Goal: Task Accomplishment & Management: Complete application form

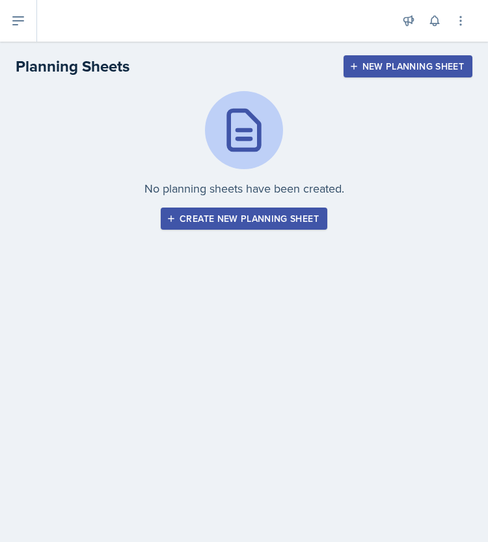
click at [263, 218] on div "Create new planning sheet" at bounding box center [244, 218] width 150 height 10
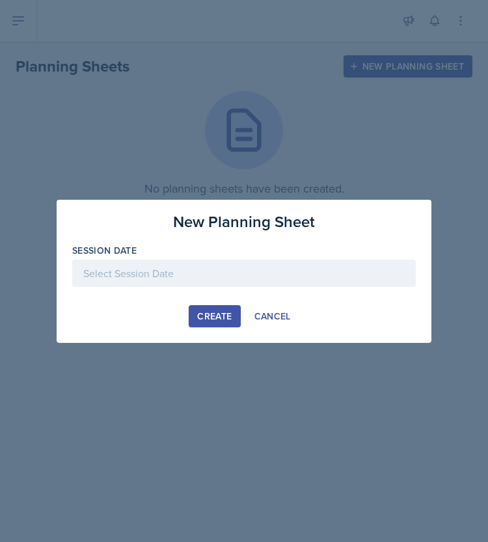
click at [201, 267] on div at bounding box center [243, 272] width 343 height 27
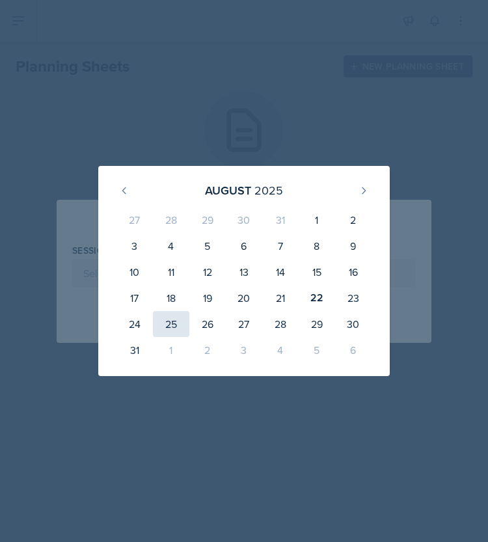
click at [166, 321] on div "25" at bounding box center [171, 324] width 36 height 26
type input "[DATE]"
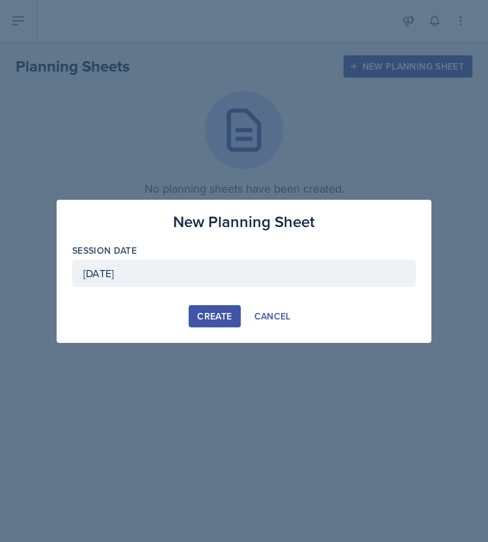
click at [225, 314] on div "Create" at bounding box center [214, 316] width 34 height 10
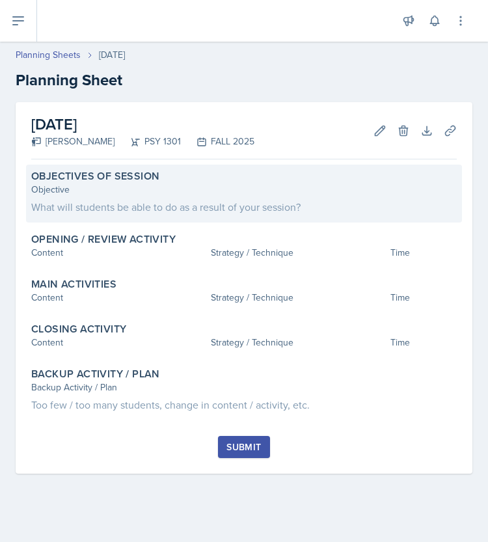
click at [273, 205] on div "What will students be able to do as a result of your session?" at bounding box center [243, 207] width 425 height 16
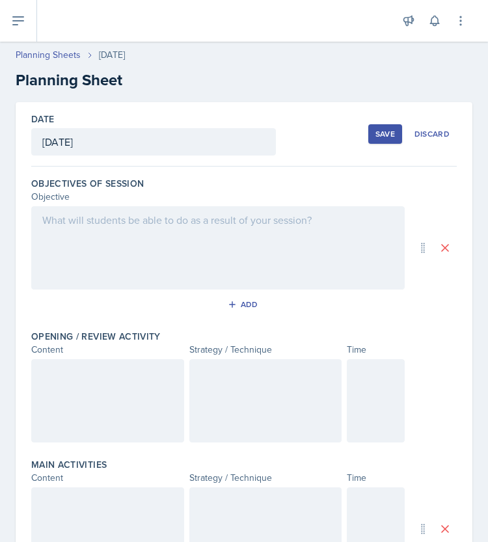
click at [221, 232] on div at bounding box center [217, 247] width 373 height 83
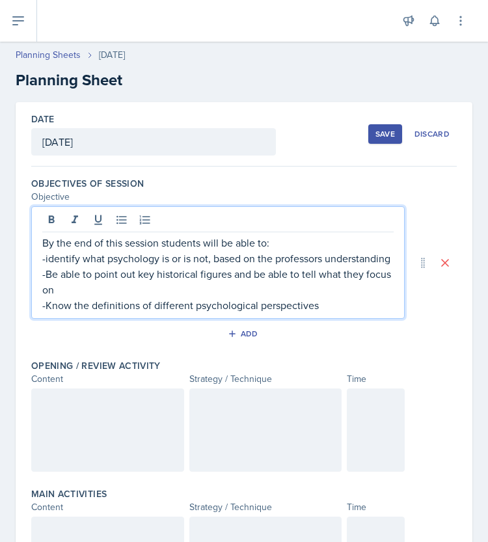
click at [137, 313] on p "-Know the definitions of different psychological perspectives" at bounding box center [217, 305] width 351 height 16
click at [334, 313] on p "-Know the focuses of different psychological perspectives" at bounding box center [217, 305] width 351 height 16
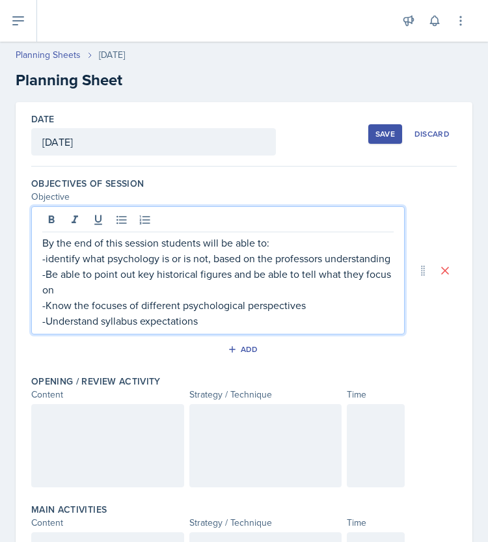
drag, startPoint x: 223, startPoint y: 338, endPoint x: 143, endPoint y: 339, distance: 80.0
click at [143, 328] on p "-Understand syllabus expectations" at bounding box center [217, 321] width 351 height 16
click at [226, 328] on p "-Understand syllabus expectations" at bounding box center [217, 321] width 351 height 16
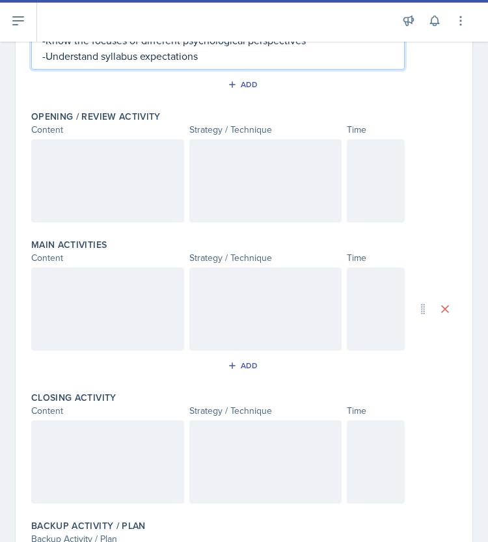
scroll to position [267, 0]
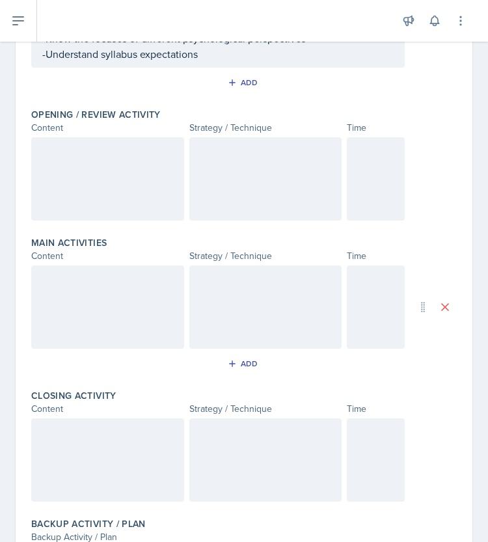
click at [107, 180] on div at bounding box center [107, 178] width 153 height 83
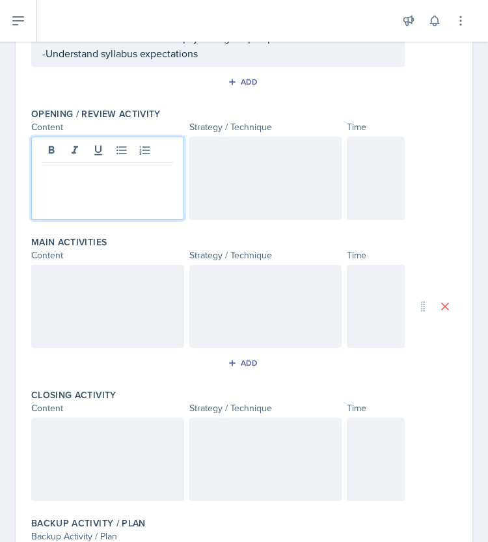
scroll to position [235, 0]
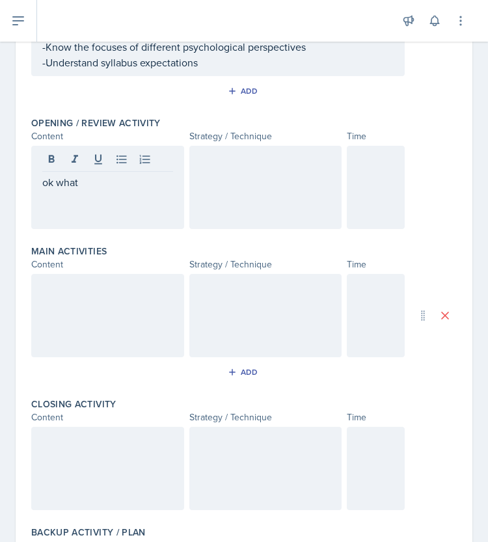
click at [96, 190] on p "ok what" at bounding box center [107, 182] width 131 height 16
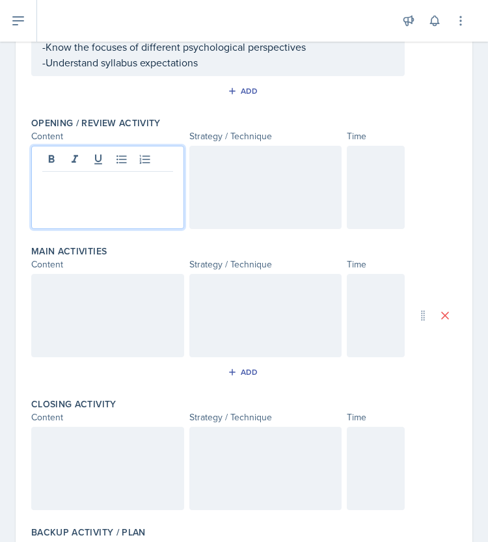
click at [363, 201] on div at bounding box center [376, 187] width 58 height 83
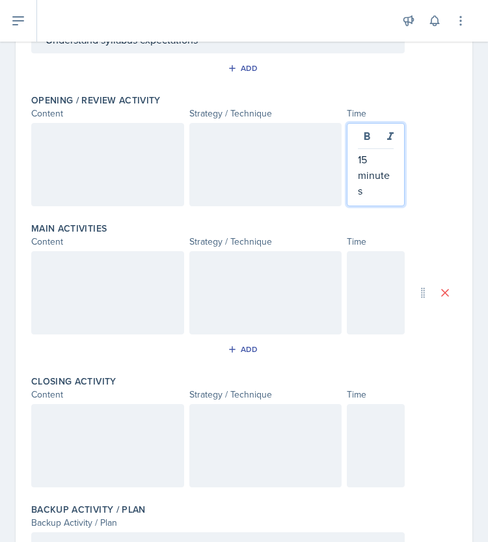
click at [146, 158] on div at bounding box center [107, 164] width 153 height 83
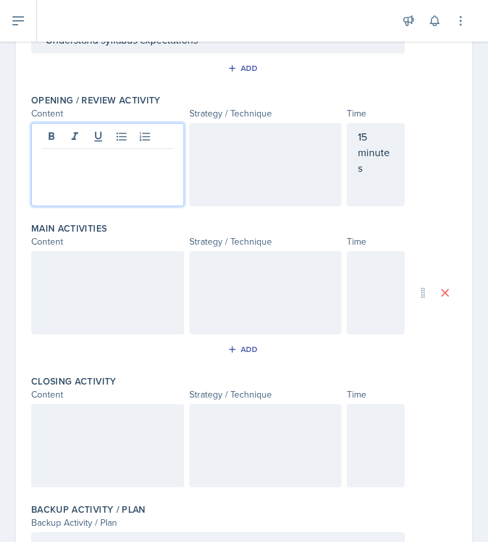
scroll to position [281, 0]
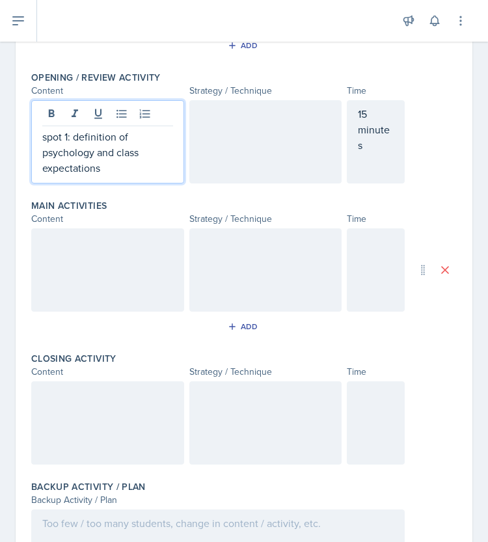
click at [207, 142] on div at bounding box center [265, 141] width 153 height 83
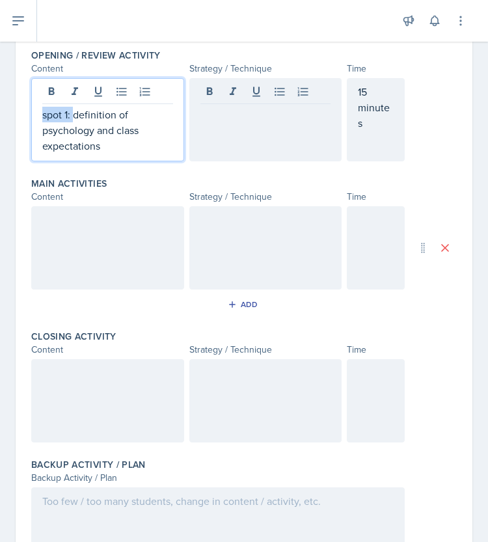
drag, startPoint x: 73, startPoint y: 108, endPoint x: 31, endPoint y: 114, distance: 42.7
click at [31, 114] on div "spot 1: definition of psychology and class expectations" at bounding box center [107, 119] width 153 height 83
click at [213, 122] on div at bounding box center [265, 119] width 153 height 83
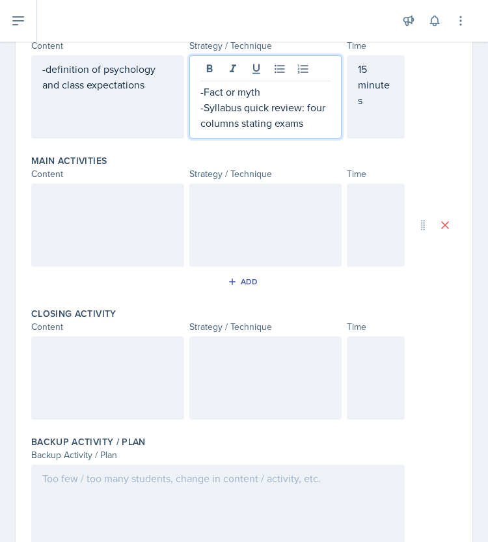
click at [266, 131] on p "-Syllabus quick review: four columns stating exams" at bounding box center [265, 114] width 131 height 31
click at [303, 131] on p "-Syllabus quick review: four columns stating: exams" at bounding box center [265, 114] width 131 height 31
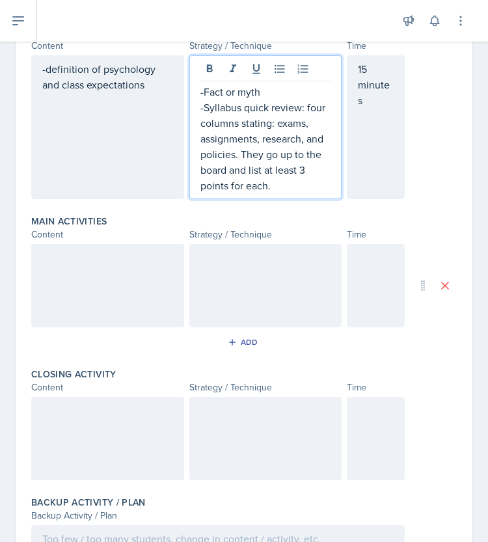
click at [268, 99] on p "-Fact or myth" at bounding box center [265, 92] width 131 height 16
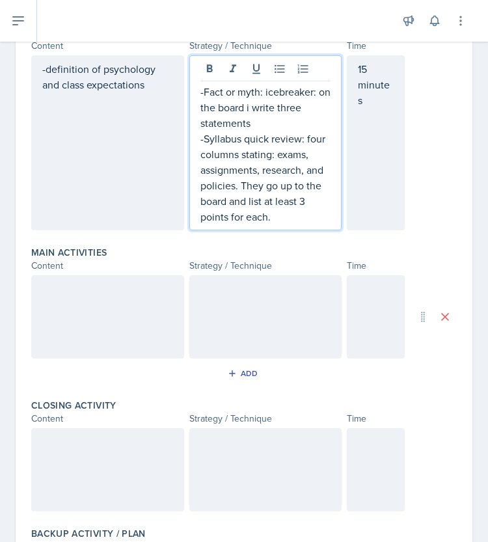
click at [257, 122] on p "-Fact or myth: icebreaker: on the board i write three statements" at bounding box center [265, 107] width 131 height 47
click at [256, 131] on p "-Fact or myth: icebreaker: on the board I write three statements" at bounding box center [265, 107] width 131 height 47
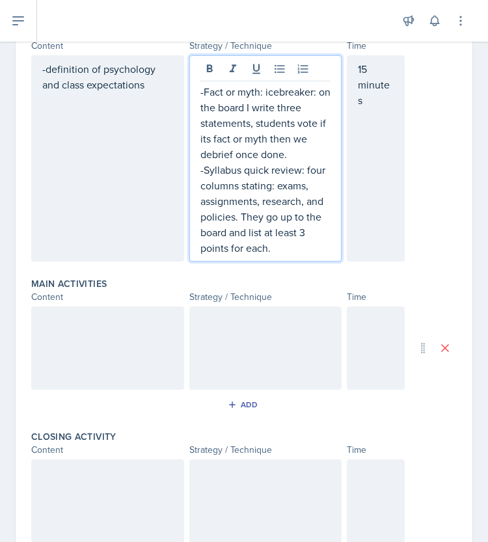
click at [194, 107] on div "-Fact or myth: icebreaker: on the board I write three statements, students vote…" at bounding box center [265, 158] width 153 height 206
click at [200, 107] on p "-Fact or myth: icebreaker: on the board I write three statements, students vote…" at bounding box center [265, 123] width 131 height 78
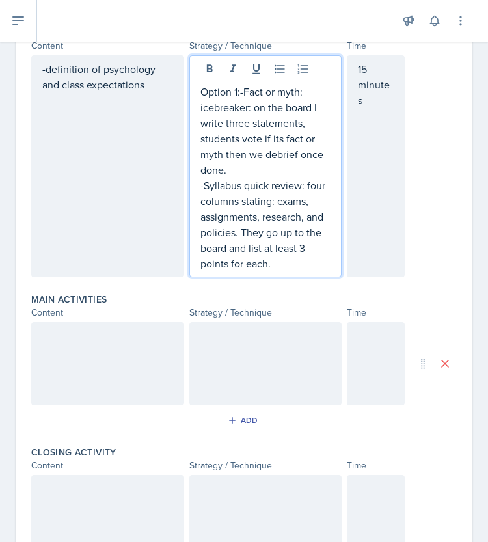
click at [194, 200] on div "Option 1:-Fact or myth: icebreaker: on the board I write three statements, stud…" at bounding box center [265, 166] width 153 height 222
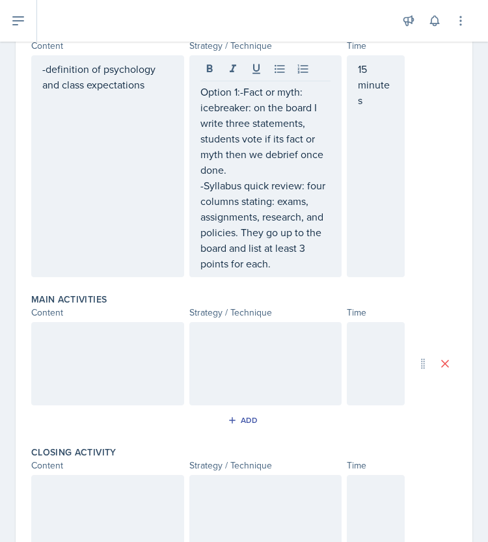
click at [192, 202] on div "Option 1:-Fact or myth: icebreaker: on the board I write three statements, stud…" at bounding box center [265, 166] width 153 height 222
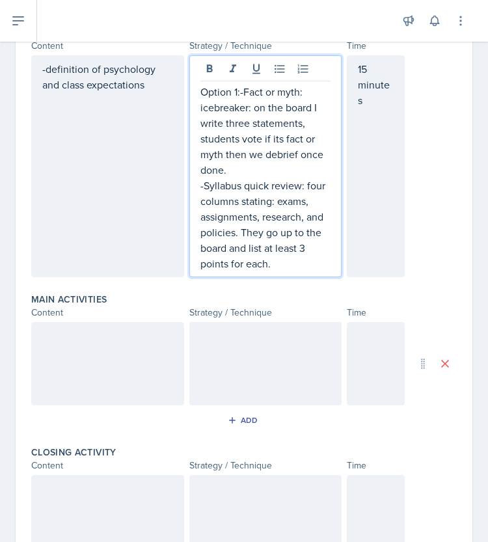
click at [200, 200] on p "-Syllabus quick review: four columns stating: exams, assignments, research, and…" at bounding box center [265, 225] width 131 height 94
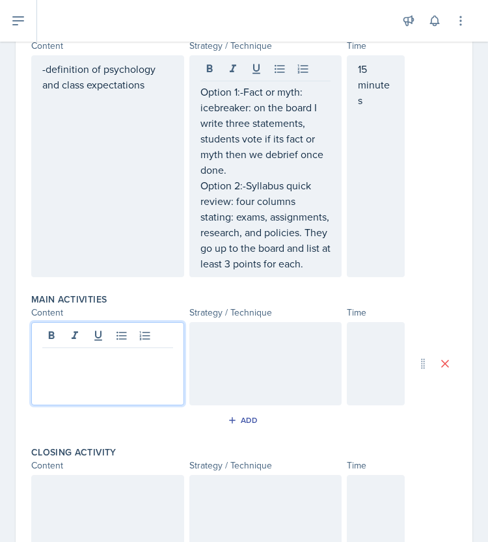
click at [121, 371] on div at bounding box center [107, 363] width 153 height 83
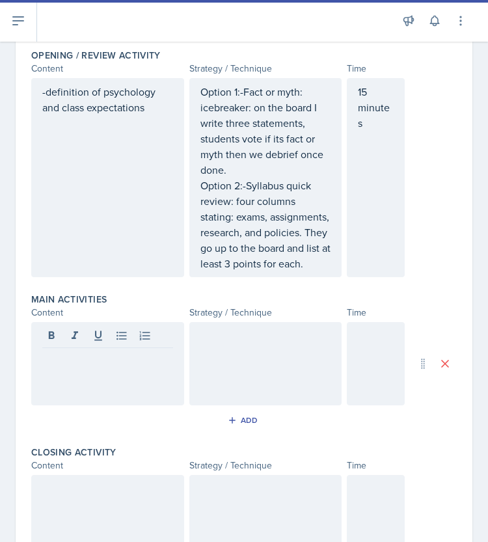
click at [228, 200] on p "Option 2:-Syllabus quick review: four columns stating: exams, assignments, rese…" at bounding box center [265, 225] width 131 height 94
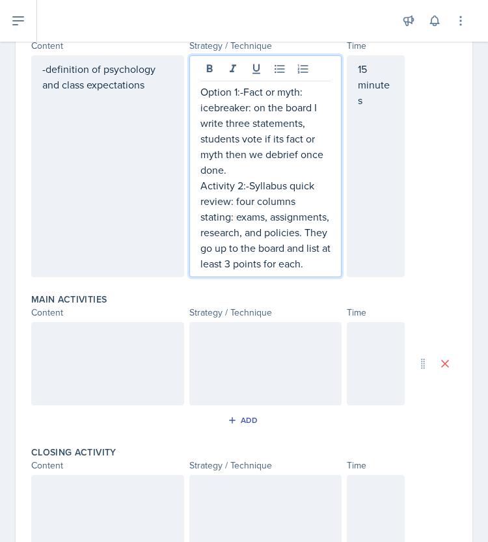
click at [225, 105] on p "Option 1:-Fact or myth: icebreaker: on the board I write three statements, stud…" at bounding box center [265, 131] width 131 height 94
click at [253, 178] on p "Activity 1:-Fact or myth: icebreaker: on the board I write three statements, st…" at bounding box center [265, 131] width 131 height 94
click at [276, 271] on p "Activity 2:-Syllabus quick review: four columns stating: exams, assignments, re…" at bounding box center [265, 225] width 131 height 94
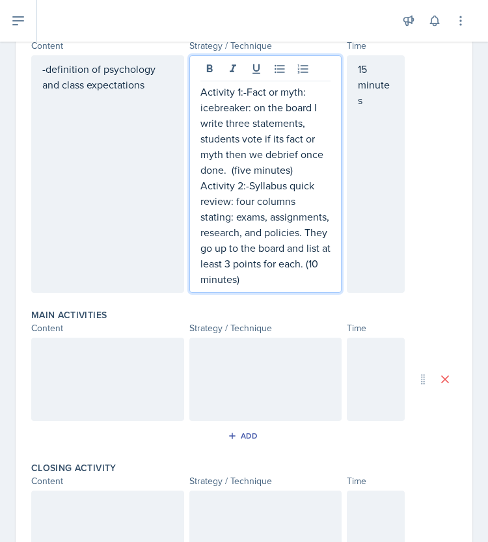
click at [127, 366] on div at bounding box center [107, 378] width 153 height 83
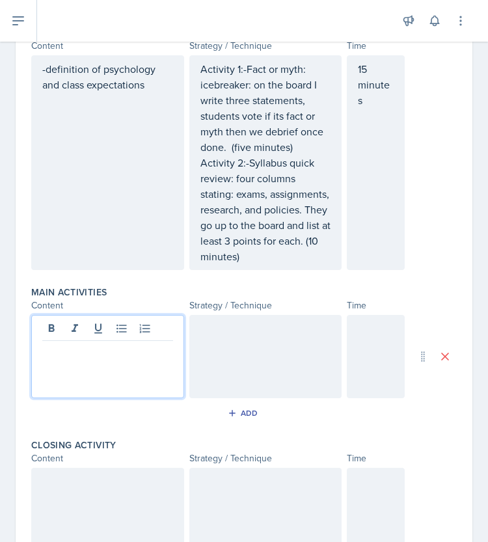
scroll to position [303, 0]
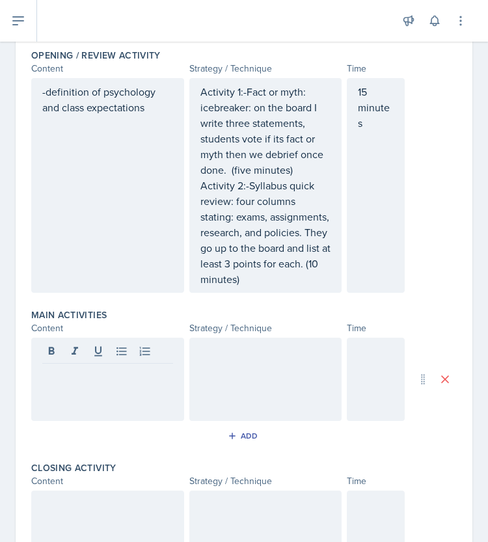
click at [90, 401] on div at bounding box center [107, 378] width 153 height 83
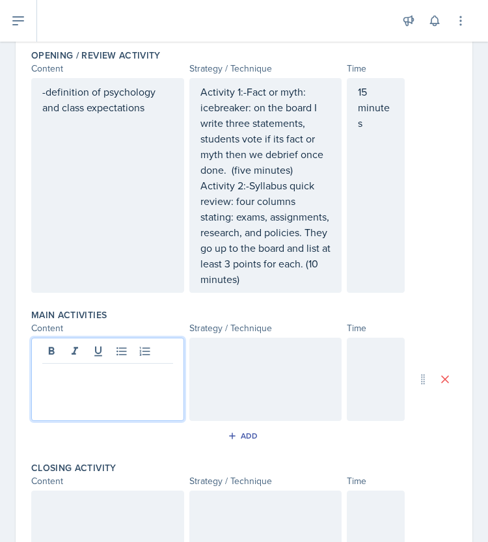
click at [372, 383] on div at bounding box center [376, 378] width 58 height 83
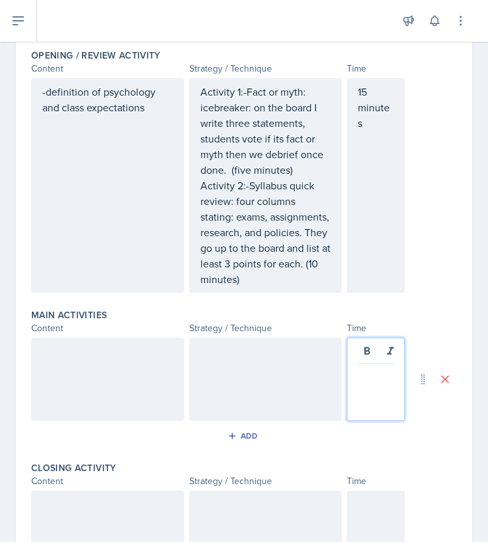
scroll to position [326, 0]
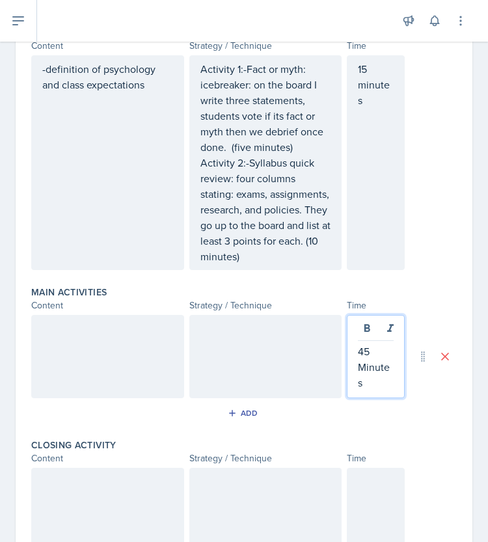
click at [77, 350] on div at bounding box center [107, 356] width 153 height 83
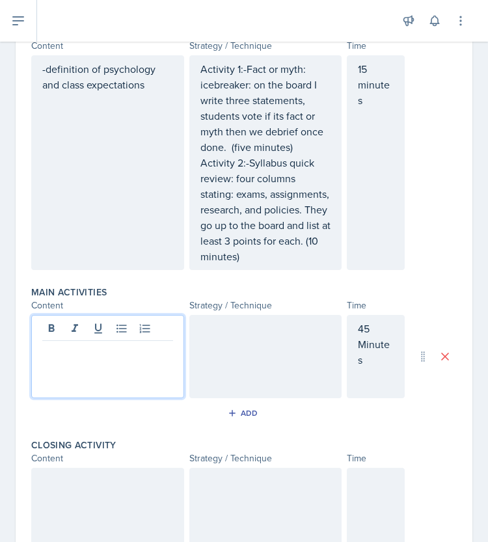
scroll to position [349, 0]
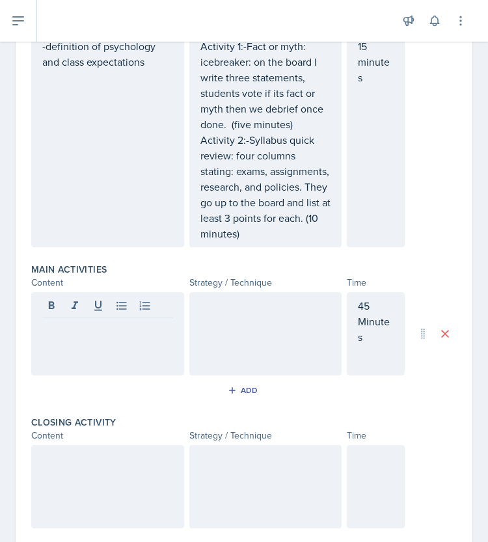
click at [131, 336] on p at bounding box center [107, 329] width 131 height 16
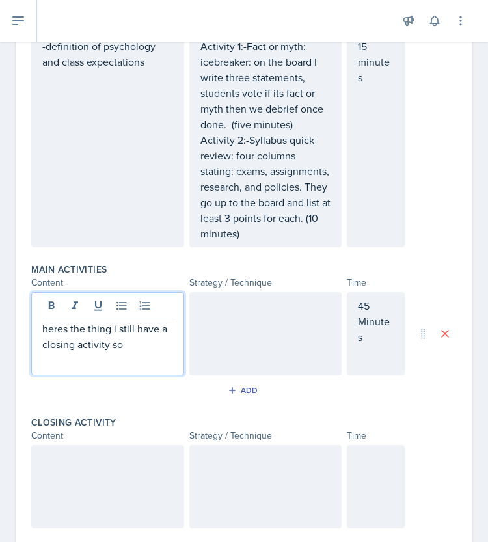
drag, startPoint x: 131, startPoint y: 362, endPoint x: 0, endPoint y: 331, distance: 134.9
click at [0, 331] on div "Date [DATE] [DATE] 27 28 29 30 31 1 2 3 4 5 6 7 8 9 10 11 12 13 14 15 16 17 18 …" at bounding box center [244, 231] width 488 height 955
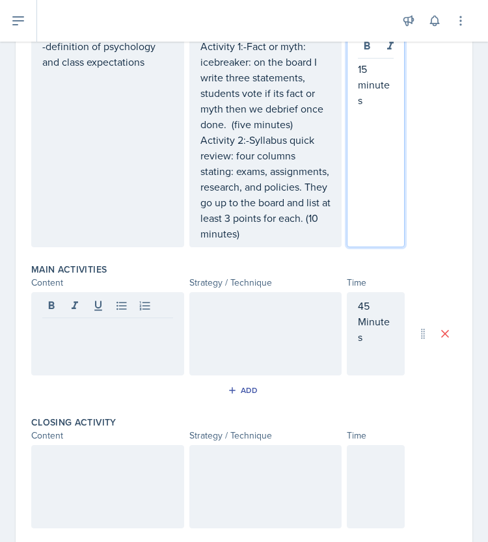
click at [360, 86] on p "15 minutes" at bounding box center [376, 84] width 36 height 47
click at [113, 330] on div at bounding box center [107, 333] width 153 height 83
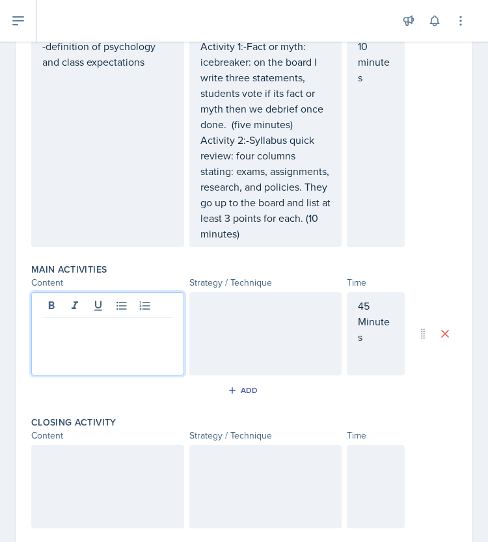
scroll to position [371, 0]
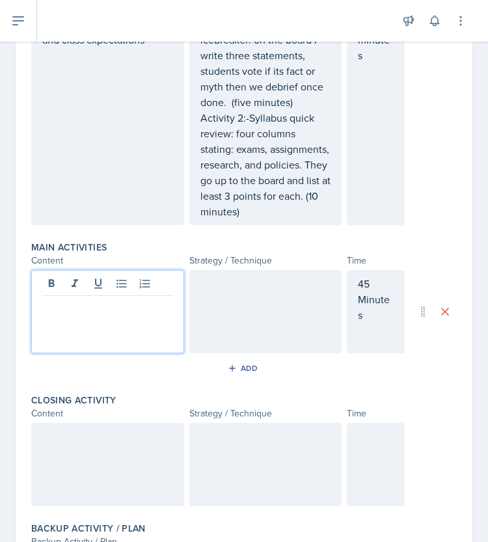
click at [214, 321] on div at bounding box center [265, 311] width 153 height 83
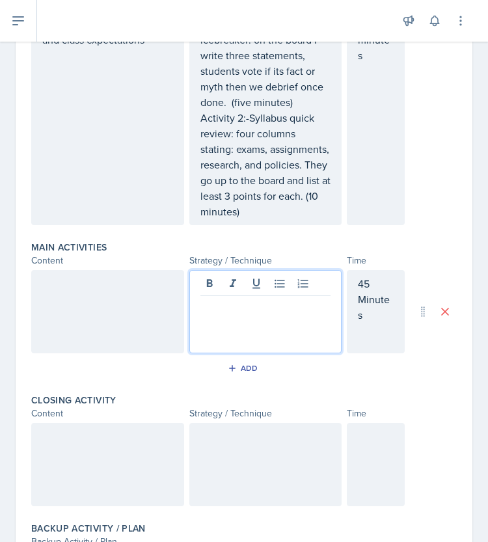
scroll to position [393, 0]
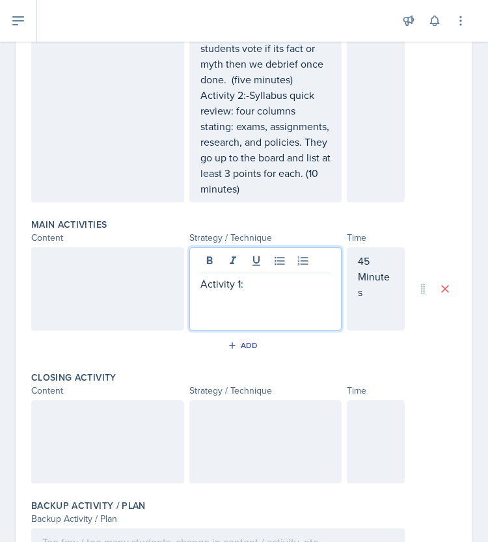
click at [113, 295] on div at bounding box center [107, 288] width 153 height 83
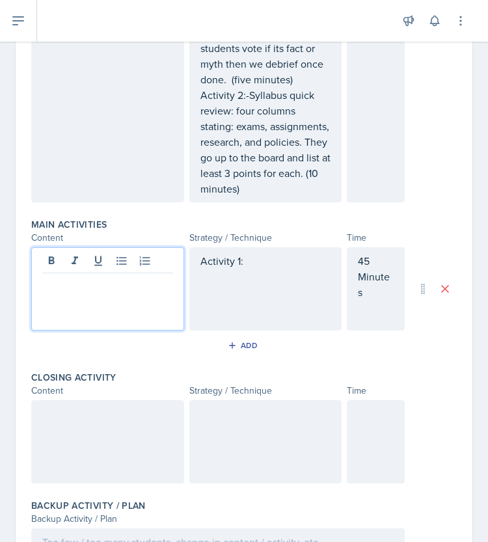
scroll to position [416, 0]
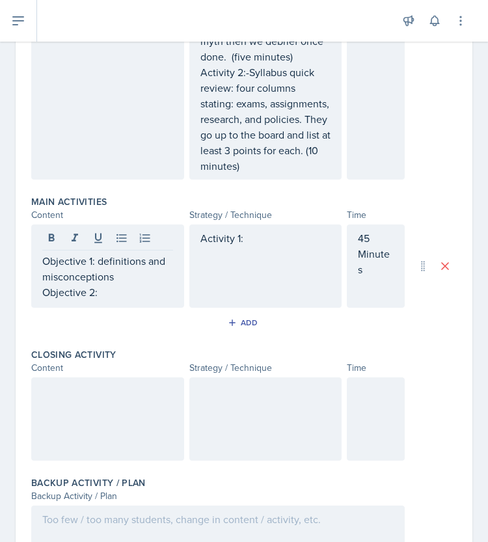
click at [127, 300] on p "Objective 2:" at bounding box center [107, 292] width 131 height 16
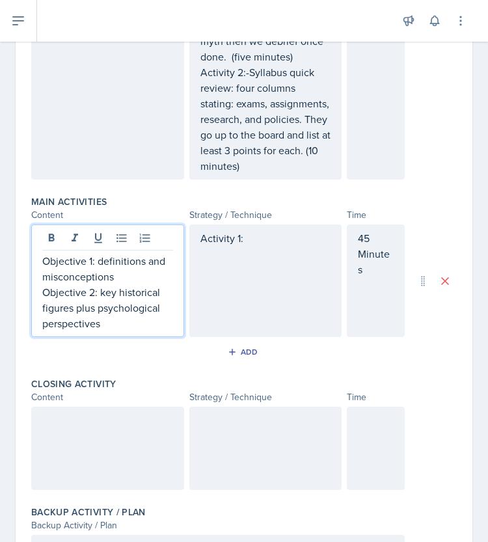
click at [236, 272] on div "Activity 1:" at bounding box center [265, 280] width 153 height 112
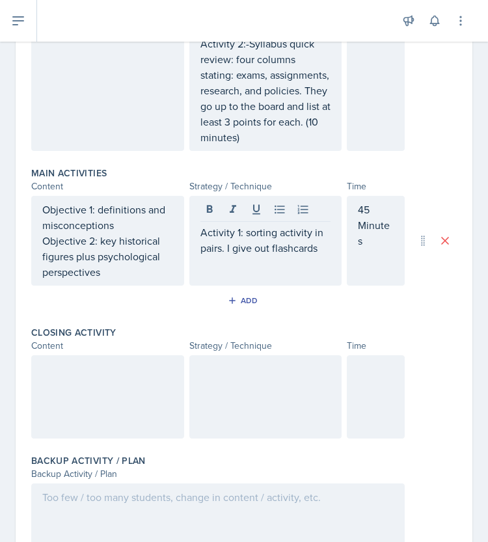
scroll to position [449, 0]
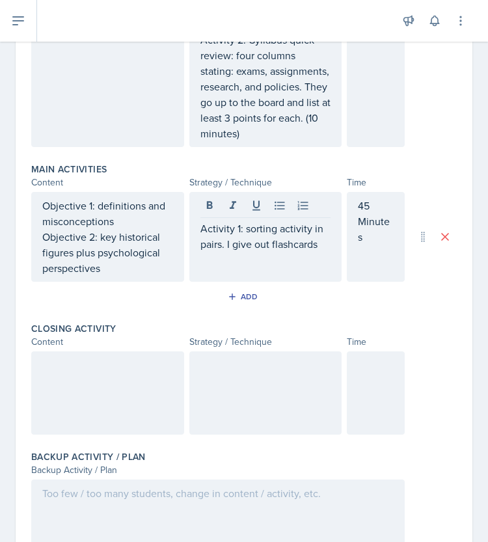
click at [277, 275] on div "Activity 1: sorting activity in pairs. I give out flashcards" at bounding box center [265, 237] width 153 height 90
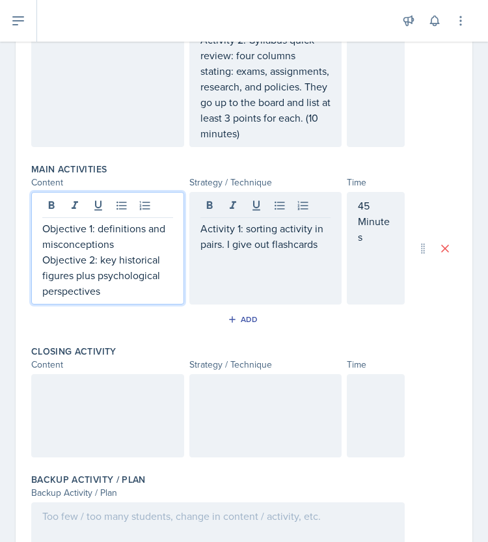
scroll to position [471, 0]
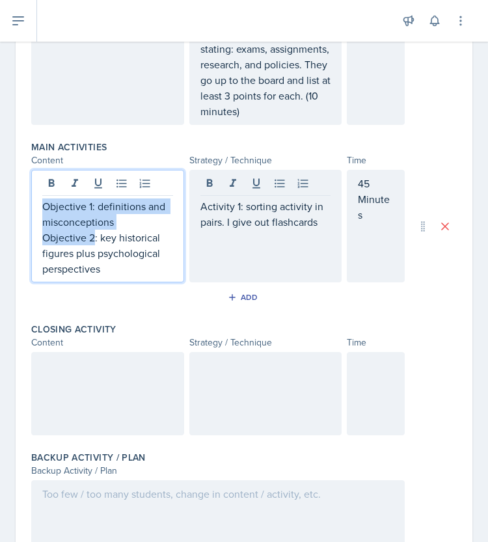
drag, startPoint x: 95, startPoint y: 251, endPoint x: 40, endPoint y: 224, distance: 60.8
click at [40, 224] on div "Objective 1: definitions and misconceptions Objective 2: key historical figures…" at bounding box center [107, 226] width 153 height 112
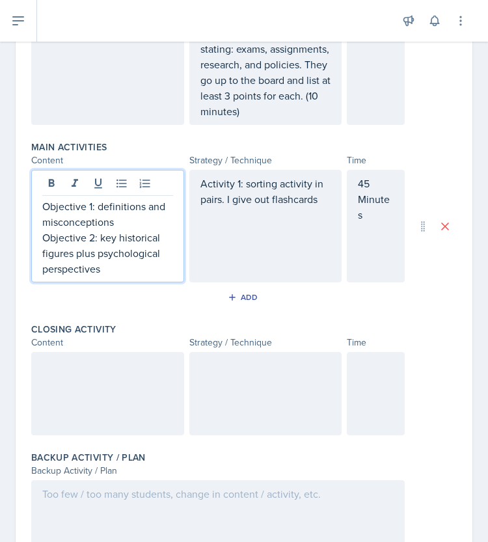
click at [96, 252] on p "Objective 2: key historical figures plus psychological perspectives" at bounding box center [107, 253] width 131 height 47
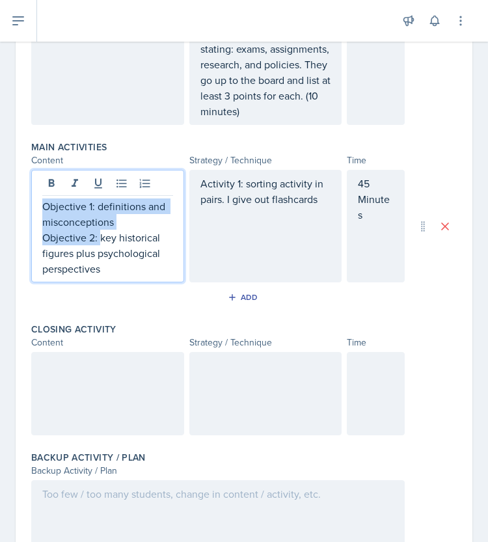
drag, startPoint x: 96, startPoint y: 252, endPoint x: 34, endPoint y: 220, distance: 69.8
click at [34, 220] on div "Objective 1: definitions and misconceptions Objective 2: key historical figures…" at bounding box center [107, 226] width 153 height 112
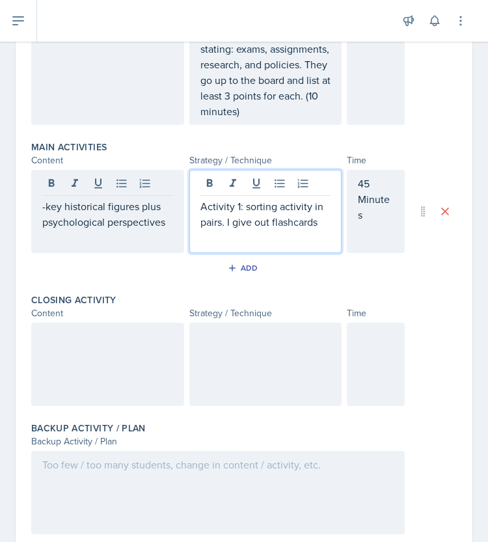
click at [311, 214] on p "Activity 1: sorting activity in pairs. I give out flashcards" at bounding box center [265, 213] width 131 height 31
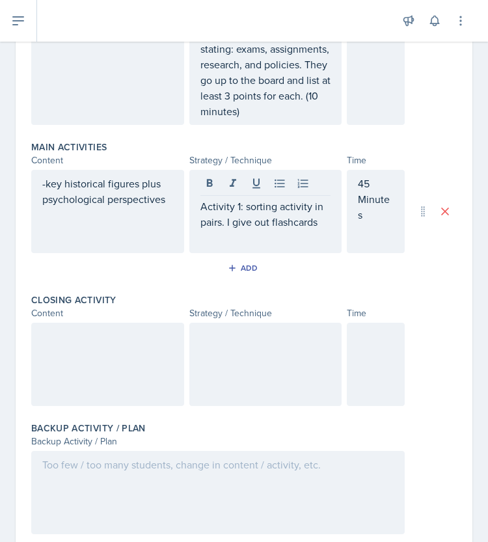
drag, startPoint x: 194, startPoint y: 220, endPoint x: 321, endPoint y: 241, distance: 129.0
click at [321, 241] on div "Activity 1: sorting activity in pairs. I give out flashcards" at bounding box center [265, 211] width 153 height 83
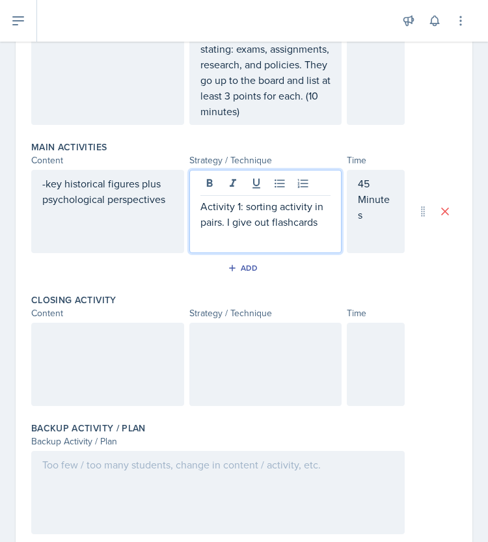
drag, startPoint x: 321, startPoint y: 241, endPoint x: 193, endPoint y: 222, distance: 129.4
click at [193, 222] on div "Activity 1: sorting activity in pairs. I give out flashcards" at bounding box center [265, 211] width 153 height 83
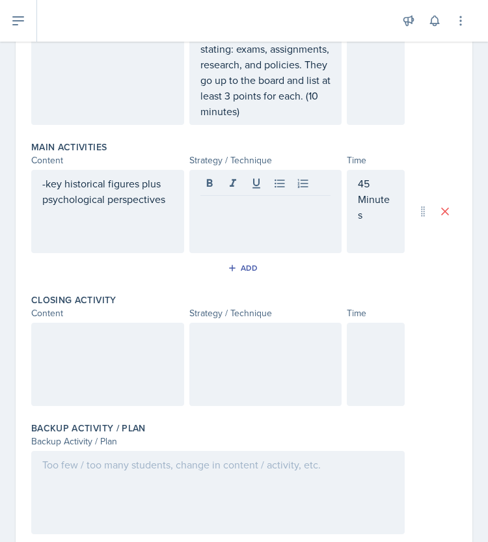
click at [224, 228] on div at bounding box center [265, 211] width 153 height 83
click at [241, 232] on div "-" at bounding box center [265, 211] width 153 height 83
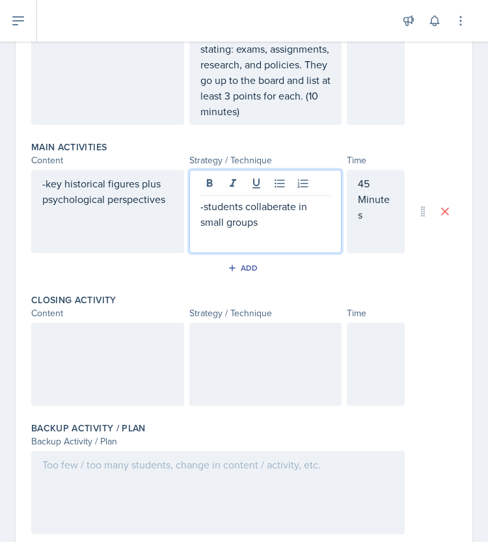
click at [264, 218] on p "-students collaberate in small groups" at bounding box center [265, 213] width 131 height 31
click at [280, 230] on p "-students collaborate in small groups" at bounding box center [265, 213] width 131 height 31
click at [135, 193] on div "-key historical figures plus psychological perspectives" at bounding box center [107, 211] width 153 height 83
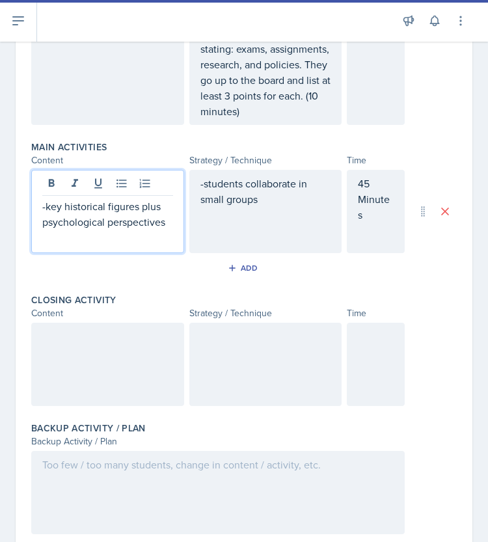
click at [139, 214] on p "-key historical figures plus psychological perspectives" at bounding box center [107, 213] width 131 height 31
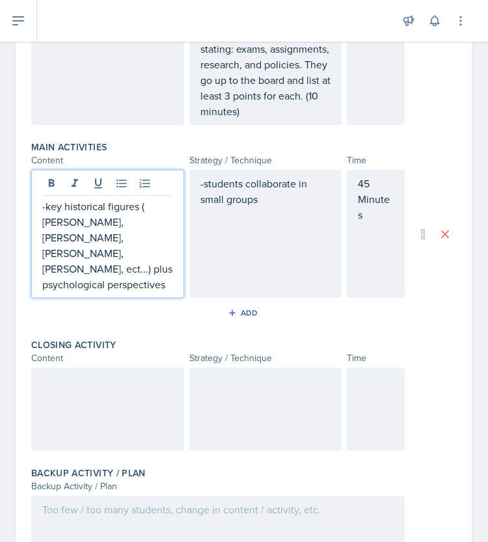
click at [51, 234] on p "-key historical figures ( [PERSON_NAME], [PERSON_NAME], [PERSON_NAME], [PERSON_…" at bounding box center [107, 245] width 131 height 94
drag, startPoint x: 48, startPoint y: 253, endPoint x: 129, endPoint y: 157, distance: 126.0
click at [129, 153] on div "Main Activities" at bounding box center [243, 146] width 425 height 13
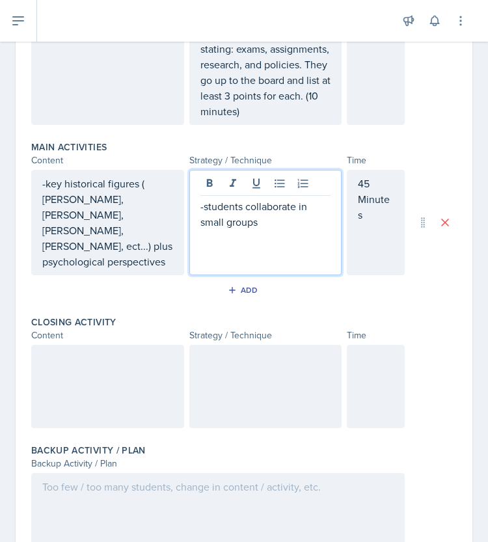
click at [271, 216] on p "-students collaborate in small groups" at bounding box center [265, 213] width 131 height 31
click at [126, 246] on p "-key historical figures ( [PERSON_NAME], [PERSON_NAME], [PERSON_NAME], [PERSON_…" at bounding box center [107, 223] width 131 height 94
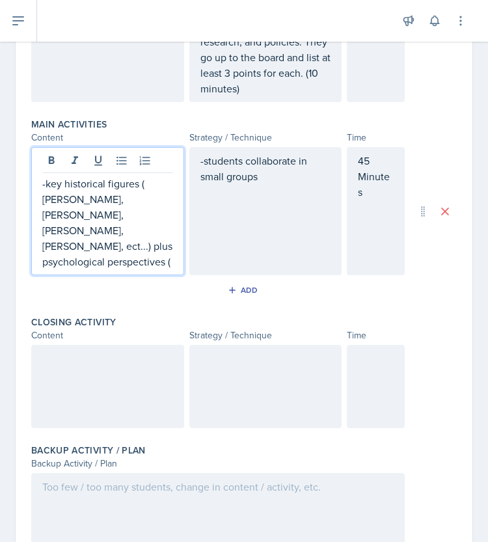
click at [120, 243] on p "-key historical figures ( [PERSON_NAME], [PERSON_NAME], [PERSON_NAME], [PERSON_…" at bounding box center [107, 223] width 131 height 94
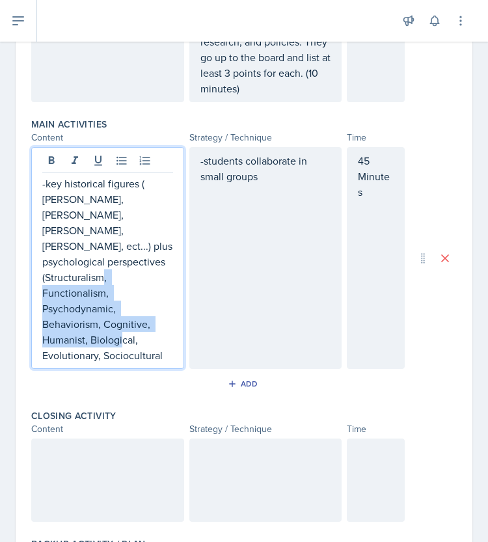
drag, startPoint x: 43, startPoint y: 291, endPoint x: 164, endPoint y: 328, distance: 126.7
click at [164, 328] on p "-key historical figures ( [PERSON_NAME], [PERSON_NAME], [PERSON_NAME], [PERSON_…" at bounding box center [107, 269] width 131 height 187
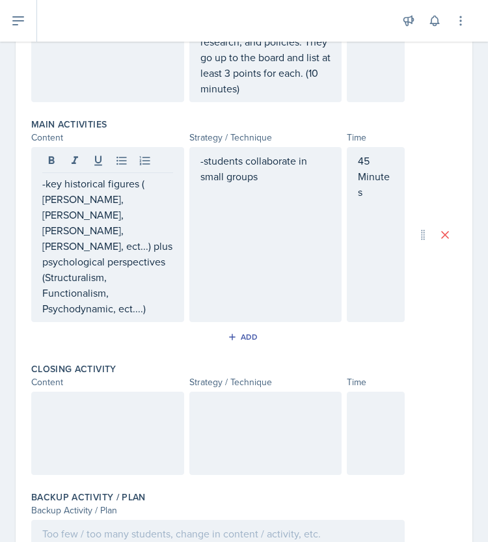
click at [269, 207] on div "-students collaborate in small groups" at bounding box center [265, 234] width 153 height 175
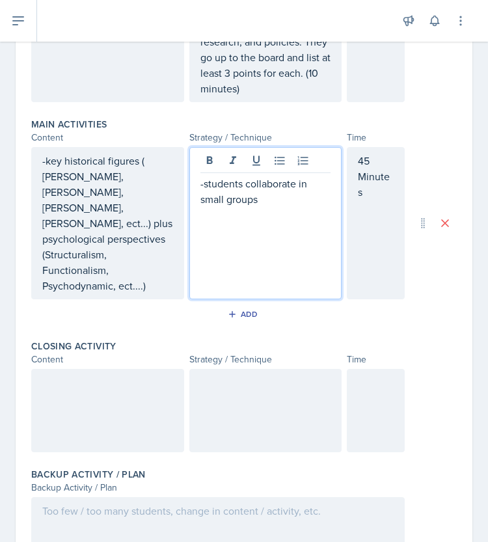
scroll to position [516, 0]
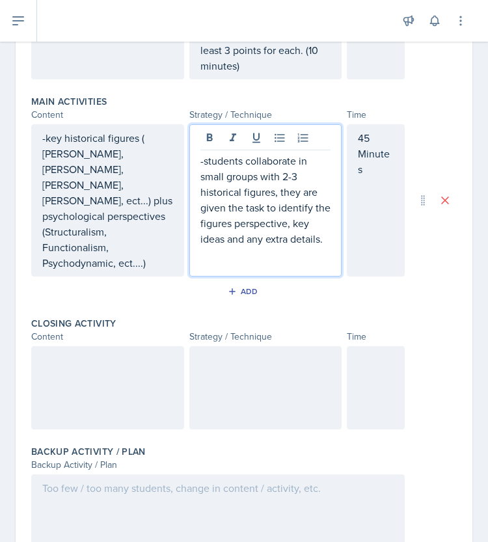
click at [320, 246] on p "-students collaborate in small groups with 2-3 historical figures, they are giv…" at bounding box center [265, 200] width 131 height 94
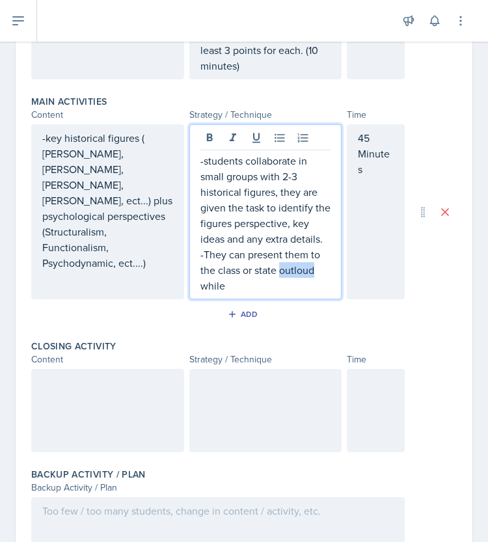
drag, startPoint x: 295, startPoint y: 284, endPoint x: 282, endPoint y: 282, distance: 13.3
click at [282, 282] on p "-They can present them to the class or state outloud while" at bounding box center [265, 269] width 131 height 47
click at [289, 283] on p "-They can present them to the class or state outloud while" at bounding box center [265, 269] width 131 height 47
click at [281, 293] on p "-They can present them to the class or state out loud while" at bounding box center [265, 269] width 131 height 47
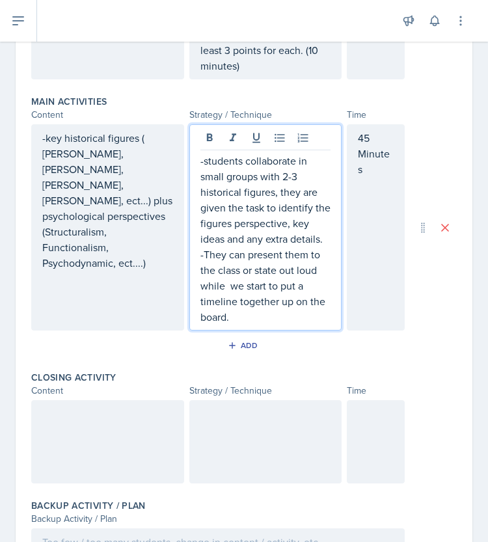
click at [362, 177] on p "45 Minutes" at bounding box center [376, 153] width 36 height 47
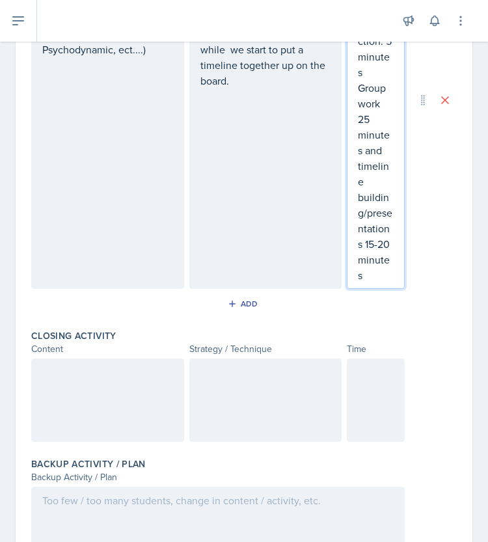
scroll to position [735, 0]
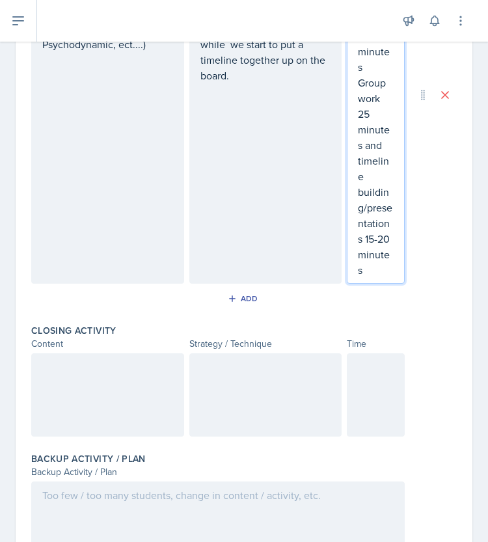
click at [84, 421] on div at bounding box center [107, 394] width 153 height 83
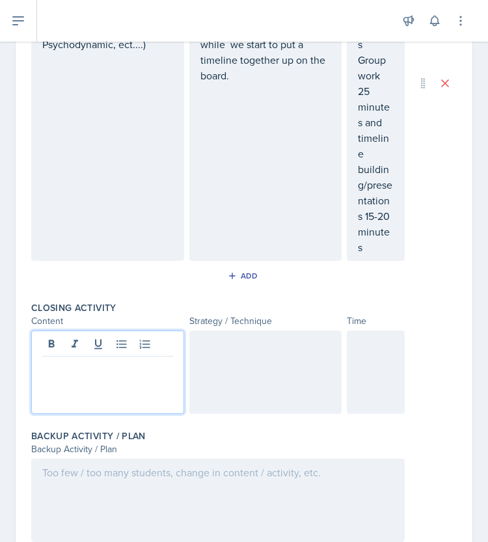
scroll to position [758, 0]
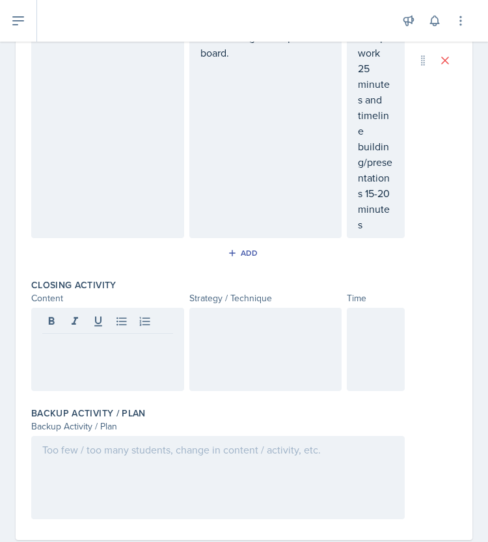
click at [102, 384] on div at bounding box center [107, 349] width 153 height 83
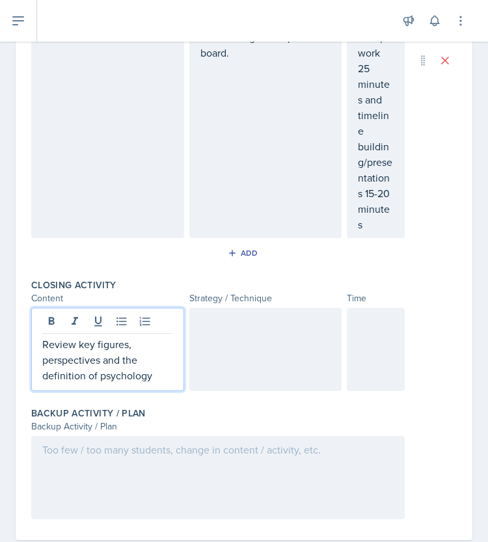
click at [219, 378] on div at bounding box center [265, 349] width 153 height 83
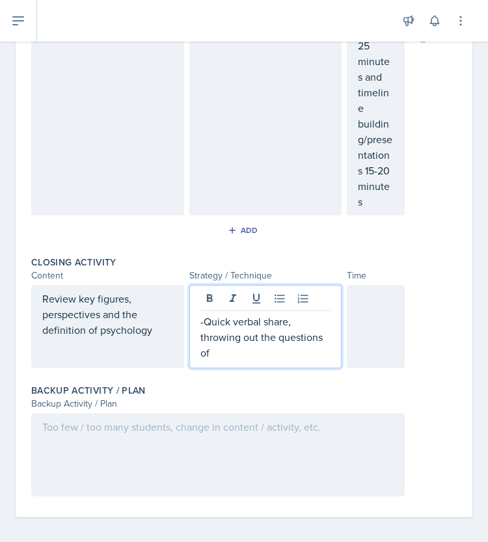
click at [222, 360] on p "-Quick verbal share, throwing out the questions of" at bounding box center [265, 336] width 131 height 47
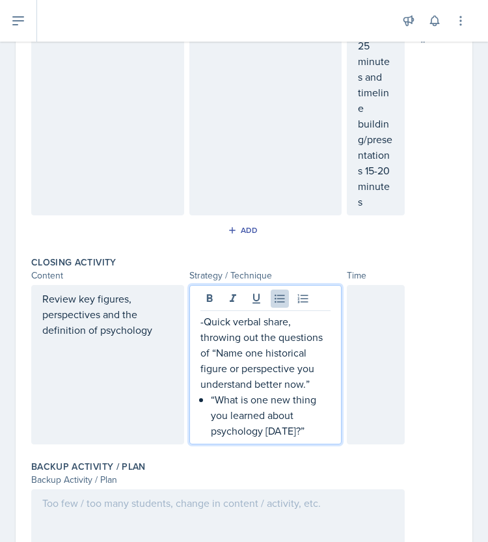
click at [207, 381] on p "-Quick verbal share, throwing out the questions of “Name one historical figure …" at bounding box center [265, 352] width 131 height 78
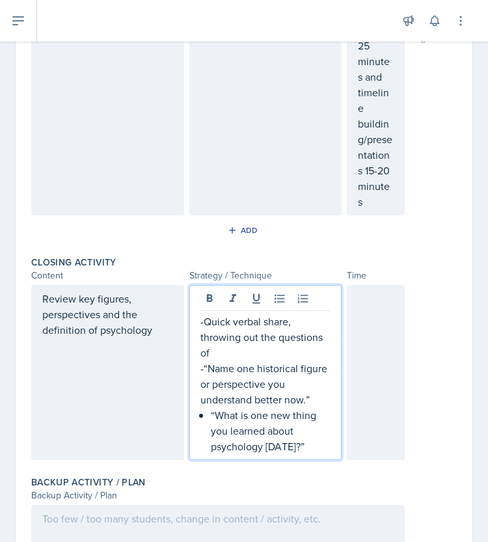
click at [205, 445] on div "-Quick verbal share, throwing out the questions of -“Name one historical figure…" at bounding box center [265, 383] width 131 height 140
click at [203, 444] on p "-“What is one new thing you learned about psychology [DATE]?”" at bounding box center [265, 430] width 131 height 47
click at [285, 454] on p "-“What is one new thing you learned about psychology [DATE]?”" at bounding box center [265, 430] width 131 height 47
click at [204, 442] on p "-“What is one new thing you learned about psychology [DATE]?" at bounding box center [265, 430] width 131 height 47
click at [204, 395] on p "-“Name one historical figure or perspective you understand better now.”" at bounding box center [265, 383] width 131 height 47
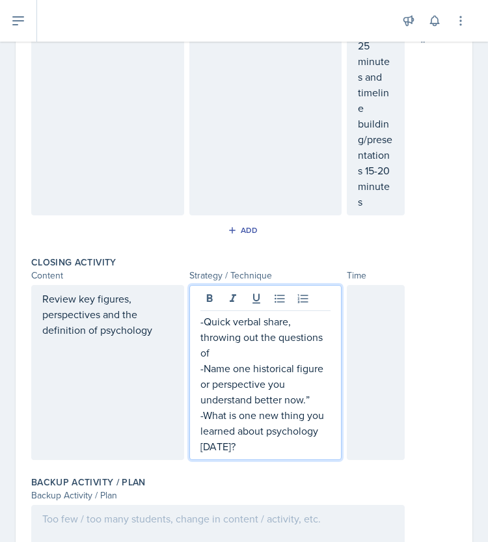
click at [308, 407] on p "-Name one historical figure or perspective you understand better now.”" at bounding box center [265, 383] width 131 height 47
click at [261, 460] on div "-Quick verbal share, throwing out the questions of -Name one historical figure …" at bounding box center [265, 372] width 153 height 175
click at [272, 454] on p "-What is one new thing you learned about psychology [DATE]?" at bounding box center [265, 430] width 131 height 47
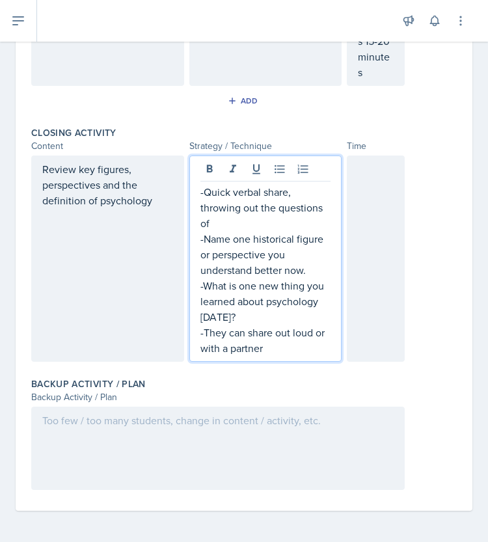
scroll to position [919, 0]
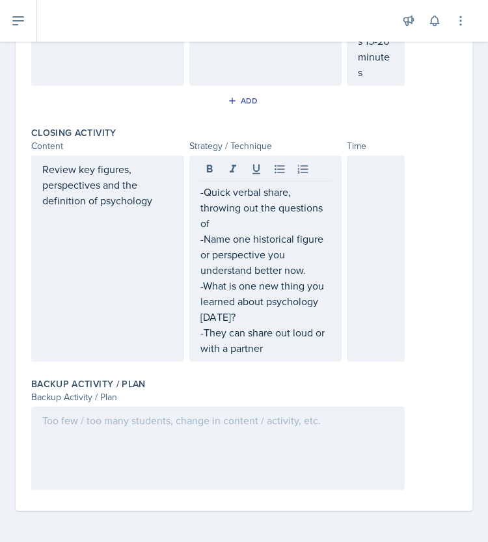
click at [367, 233] on div at bounding box center [376, 258] width 58 height 206
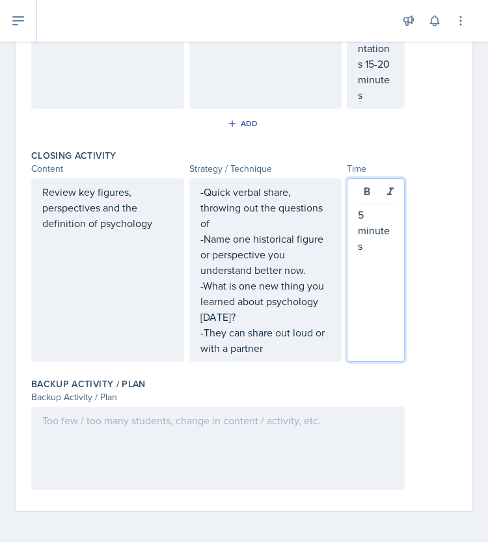
click at [293, 448] on div at bounding box center [217, 447] width 373 height 83
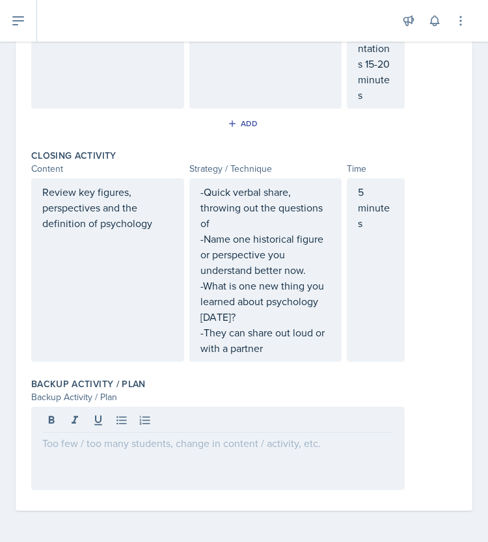
click at [202, 451] on div at bounding box center [217, 447] width 373 height 83
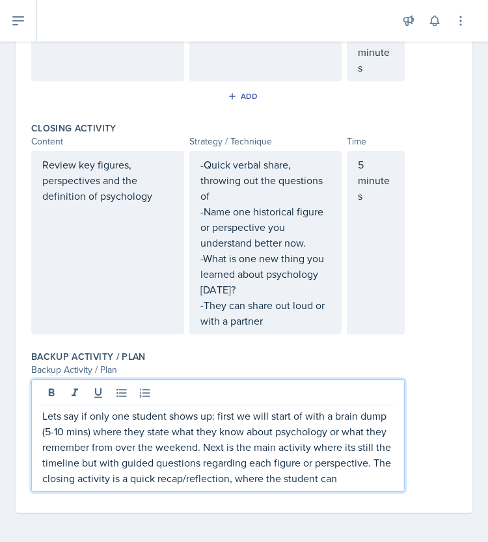
click at [318, 486] on p "Lets say if only one student shows up: first we will start of with a brain dump…" at bounding box center [217, 447] width 351 height 78
click at [321, 486] on p "Lets say if only one student shows up: first we will start of with a brain dump…" at bounding box center [217, 447] width 351 height 78
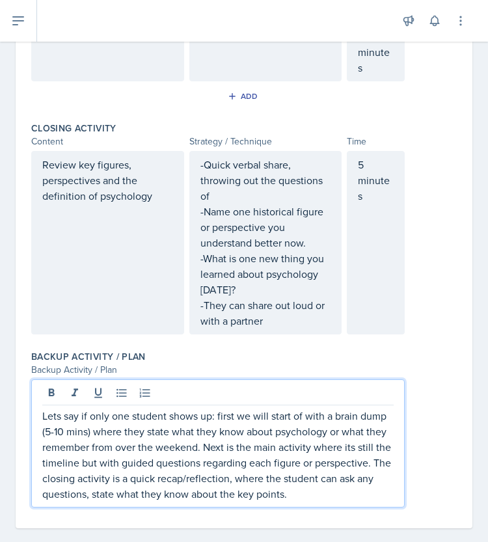
click at [183, 501] on p "Lets say if only one student shows up: first we will start of with a brain dump…" at bounding box center [217, 455] width 351 height 94
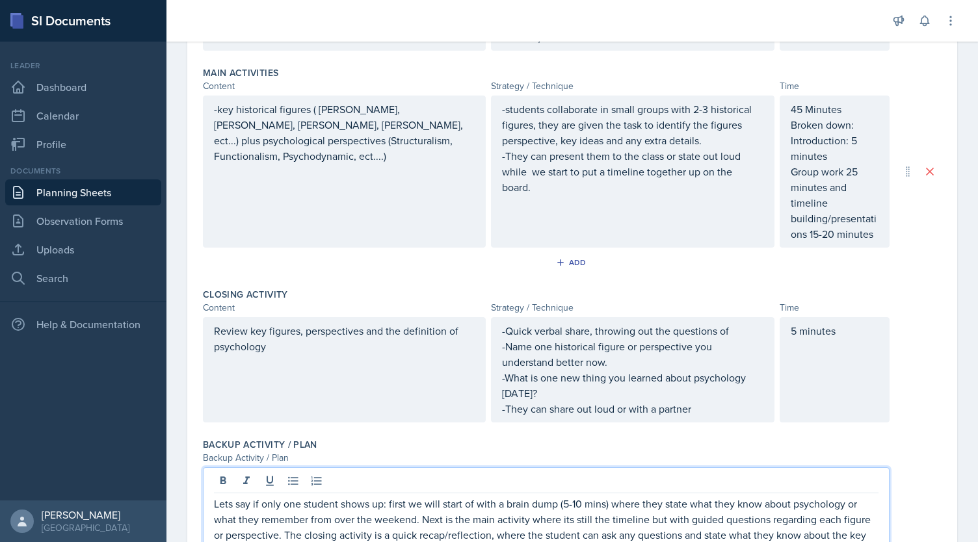
scroll to position [506, 0]
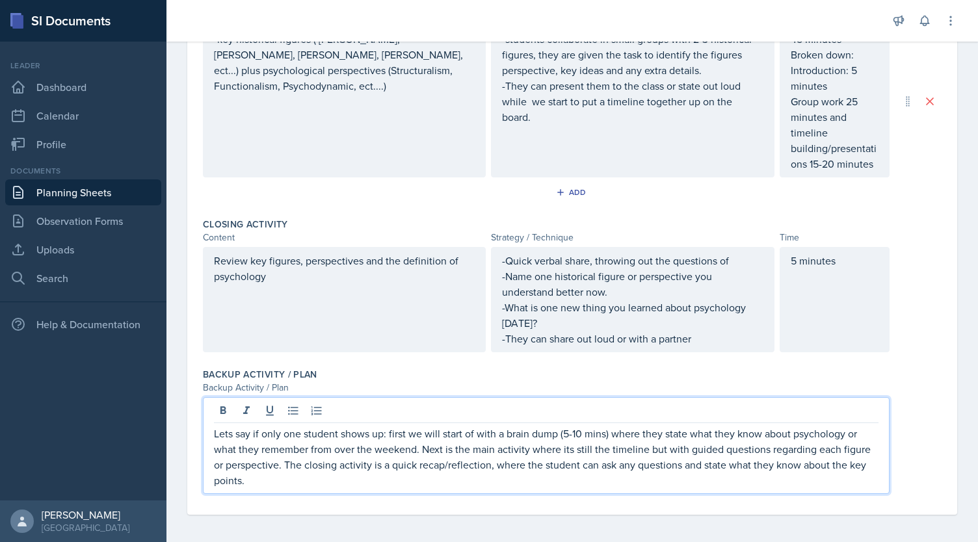
click at [529, 447] on p "Lets say if only one student shows up: first we will start of with a brain dump…" at bounding box center [546, 457] width 665 height 62
click at [469, 464] on p "Lets say if only one student shows up: first we will start of with a brain dump…" at bounding box center [546, 457] width 665 height 62
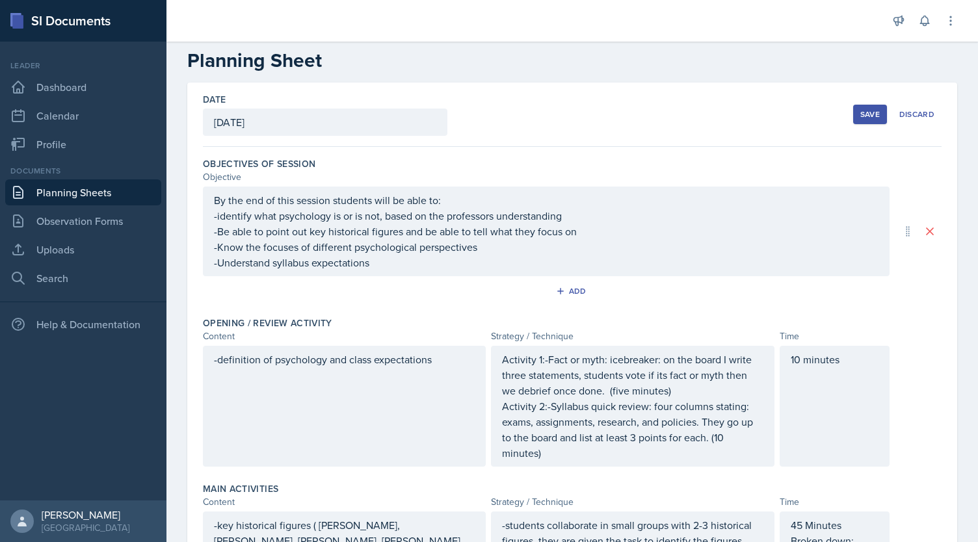
scroll to position [8, 0]
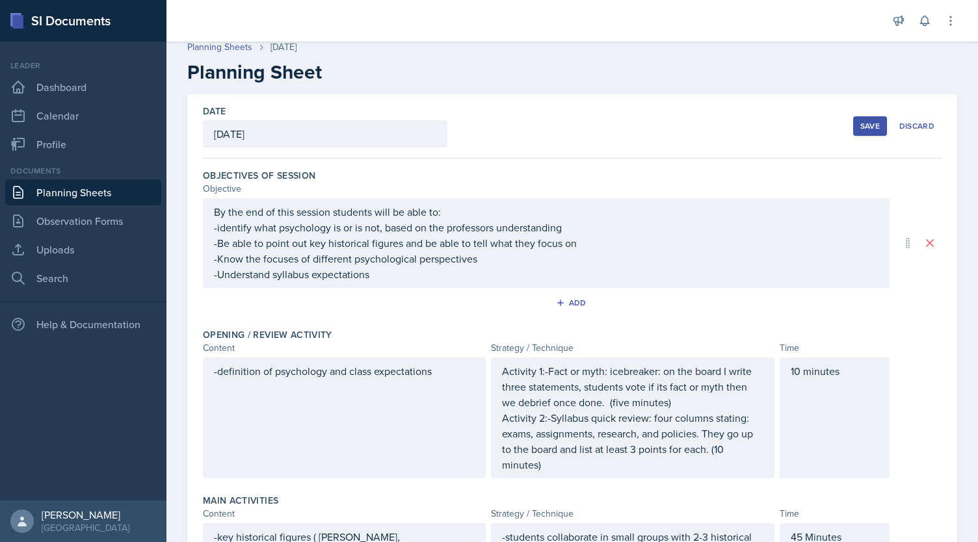
click at [860, 128] on div "Save" at bounding box center [870, 126] width 20 height 10
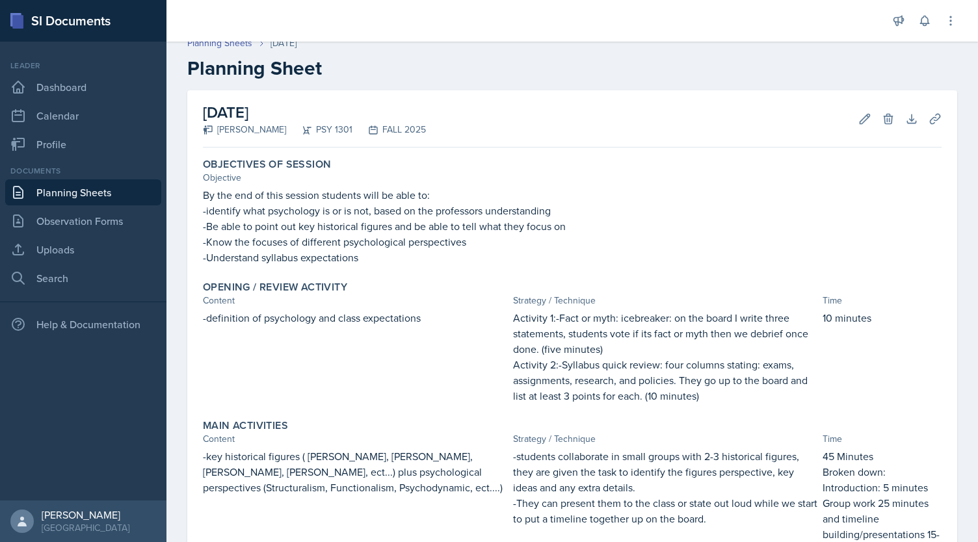
scroll to position [11, 0]
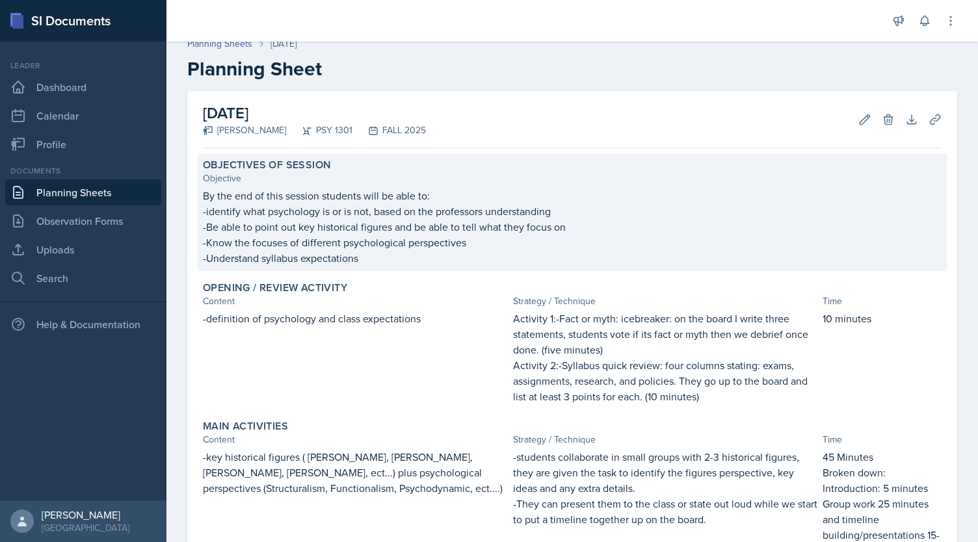
click at [207, 207] on p "-identify what psychology is or is not, based on the professors understanding" at bounding box center [572, 212] width 739 height 16
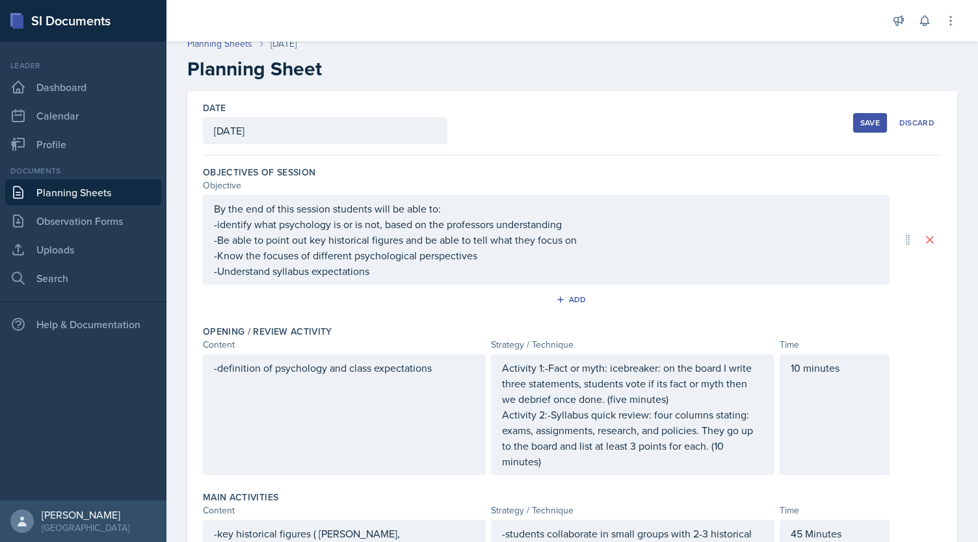
click at [216, 226] on div "By the end of this session students will be able to: -identify what psychology …" at bounding box center [546, 240] width 665 height 78
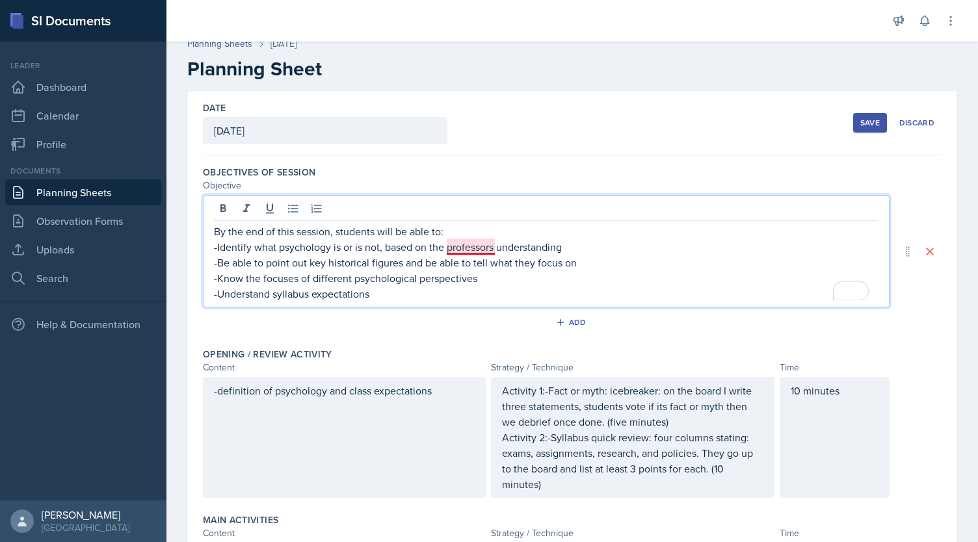
click at [470, 248] on p "-Identify what psychology is or is not, based on the professors understanding" at bounding box center [546, 247] width 665 height 16
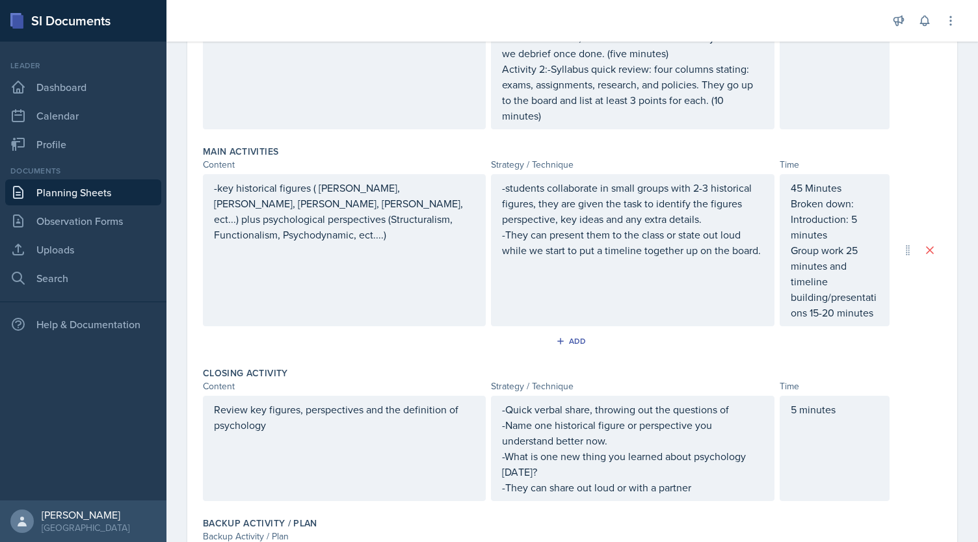
scroll to position [386, 0]
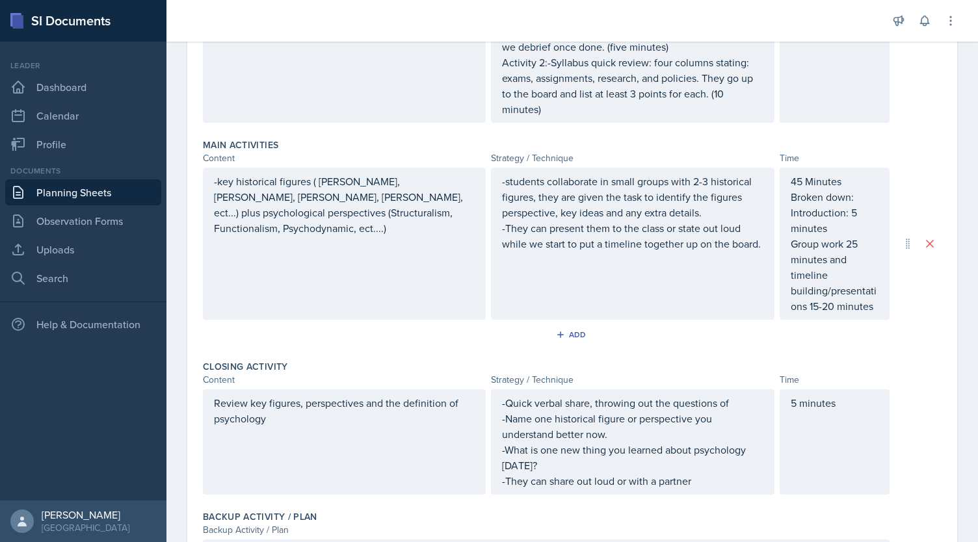
click at [415, 93] on div "-definition of psychology and class expectations" at bounding box center [344, 62] width 283 height 121
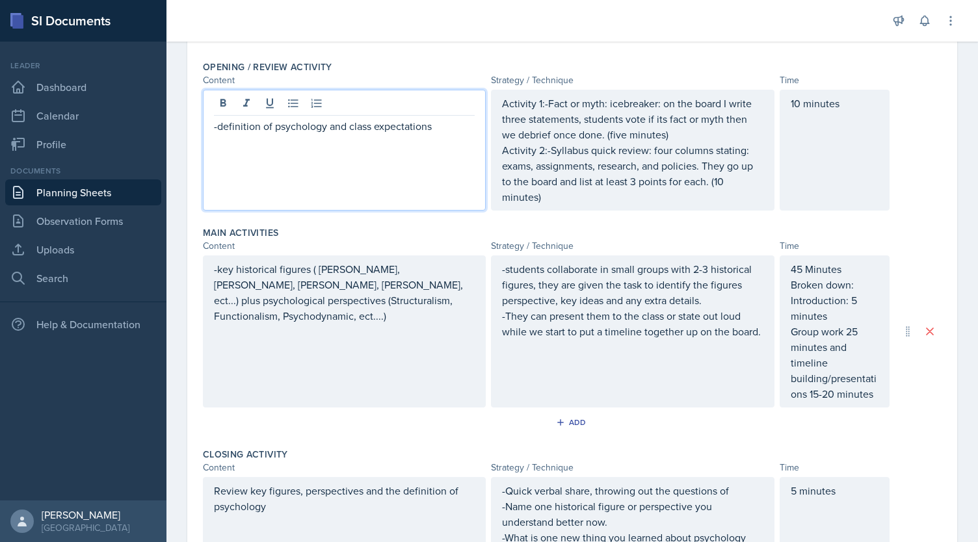
scroll to position [274, 0]
click at [590, 146] on div "Activity 1:-Fact or myth: icebreaker: on the board I write three statements, st…" at bounding box center [632, 151] width 261 height 109
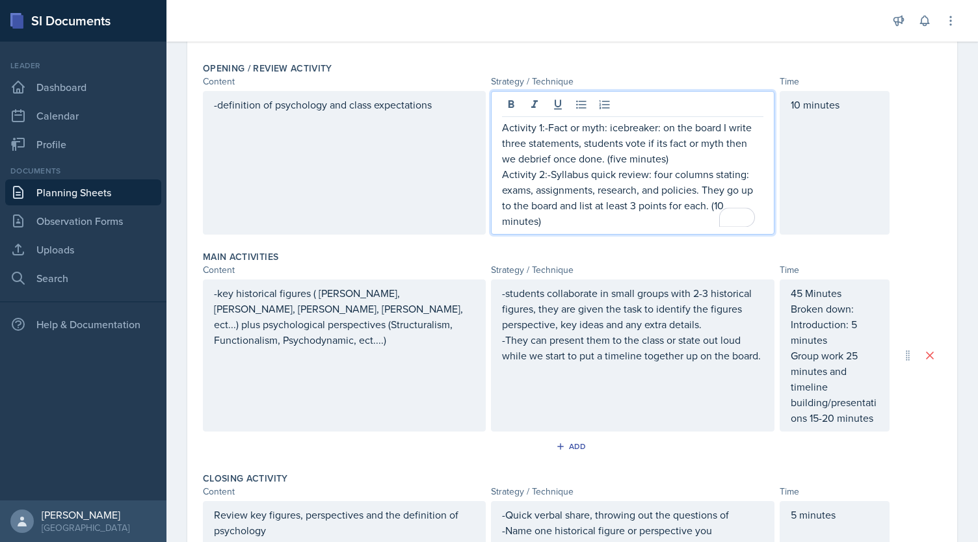
click at [432, 311] on p "-key historical figures ( [PERSON_NAME], [PERSON_NAME], [PERSON_NAME], [PERSON_…" at bounding box center [344, 316] width 261 height 62
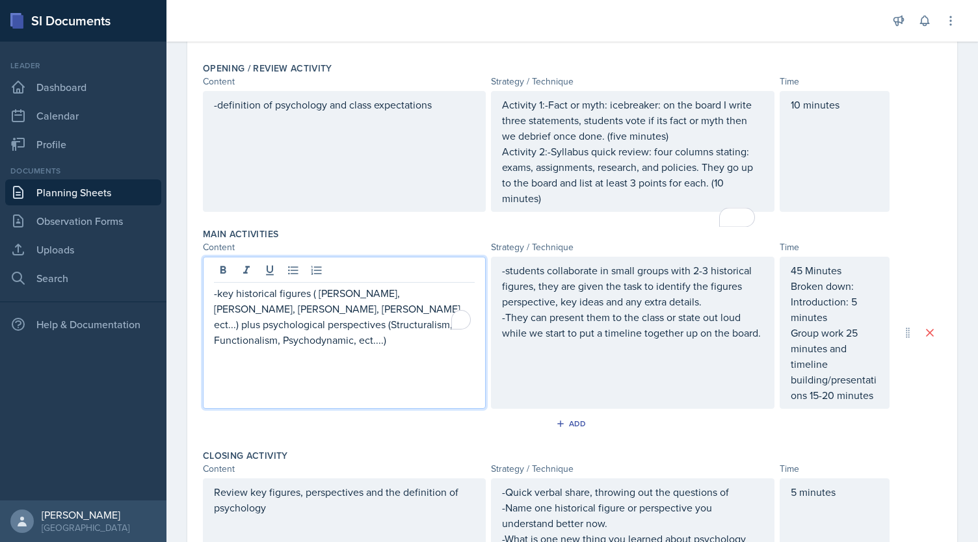
scroll to position [252, 0]
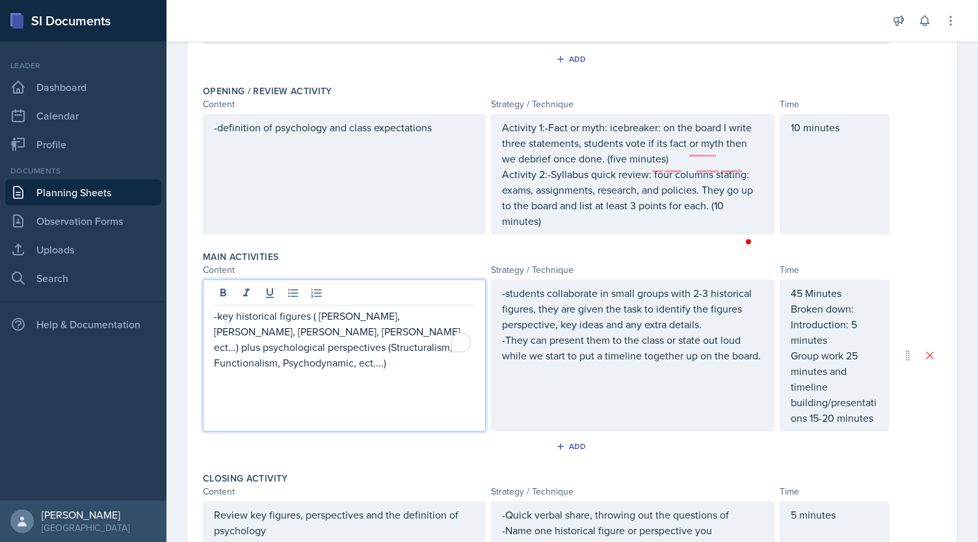
click at [581, 337] on div "-students collaborate in small groups with 2-3 historical figures, they are giv…" at bounding box center [632, 324] width 261 height 78
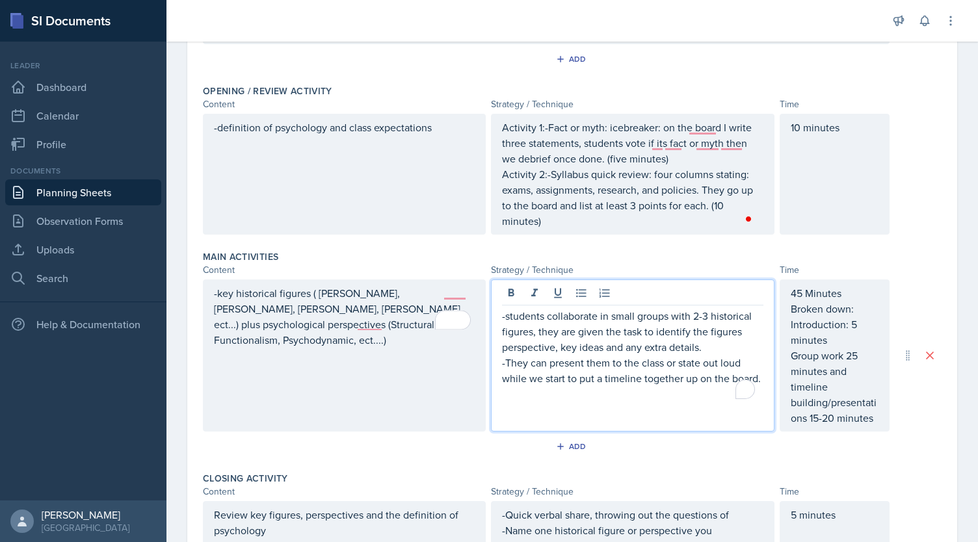
click at [800, 330] on p "Broken down: Introduction: 5 minutes" at bounding box center [835, 324] width 88 height 47
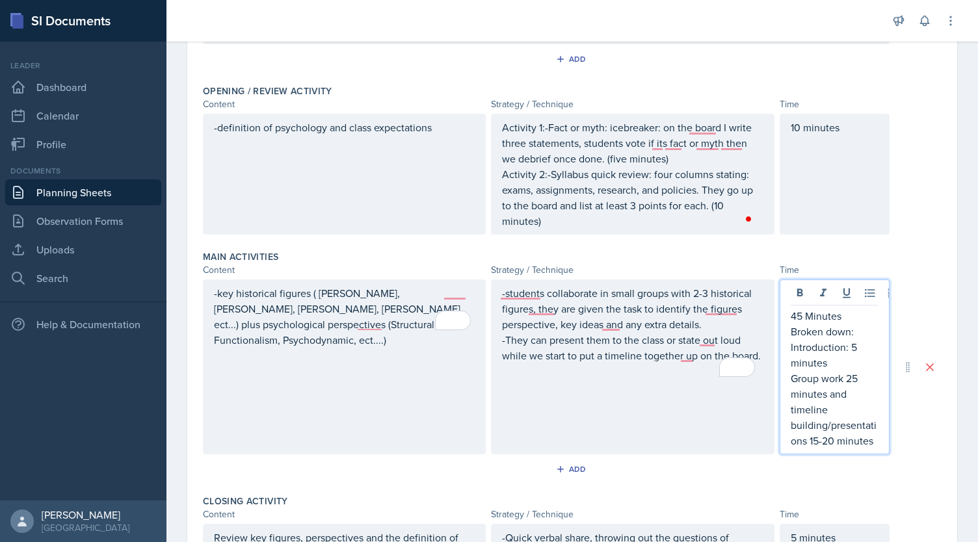
click at [694, 145] on p "Activity 1:-Fact or myth: icebreaker: on the board I write three statements, st…" at bounding box center [632, 143] width 261 height 47
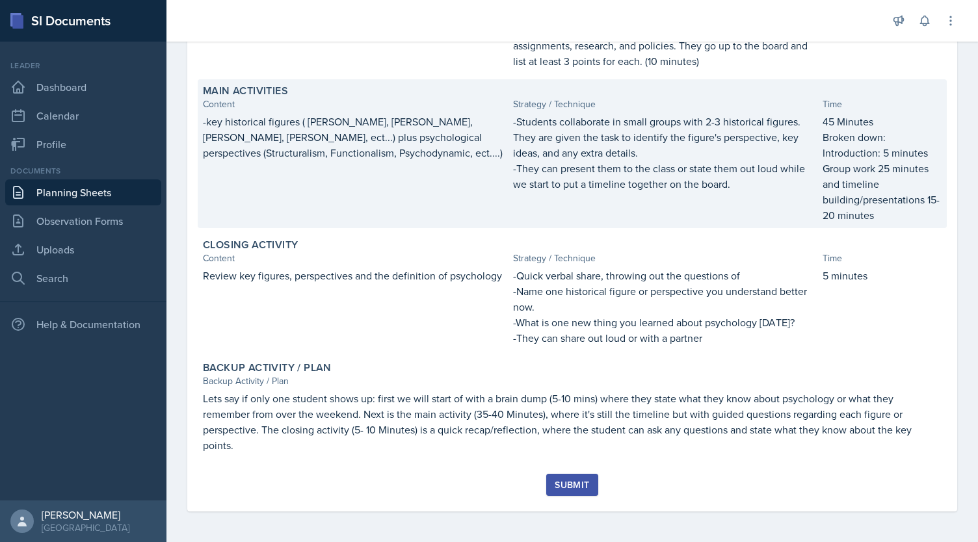
scroll to position [346, 0]
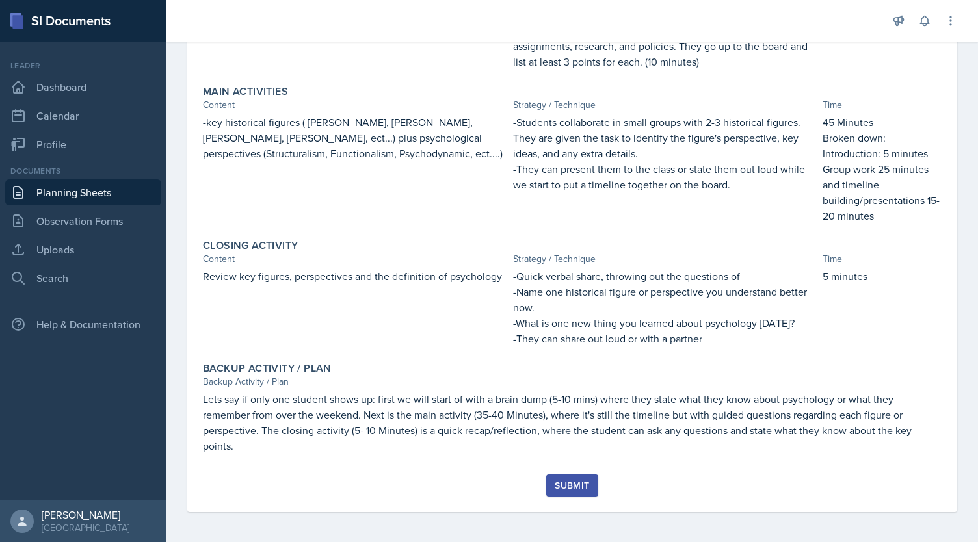
click at [569, 481] on div "Submit" at bounding box center [572, 486] width 34 height 10
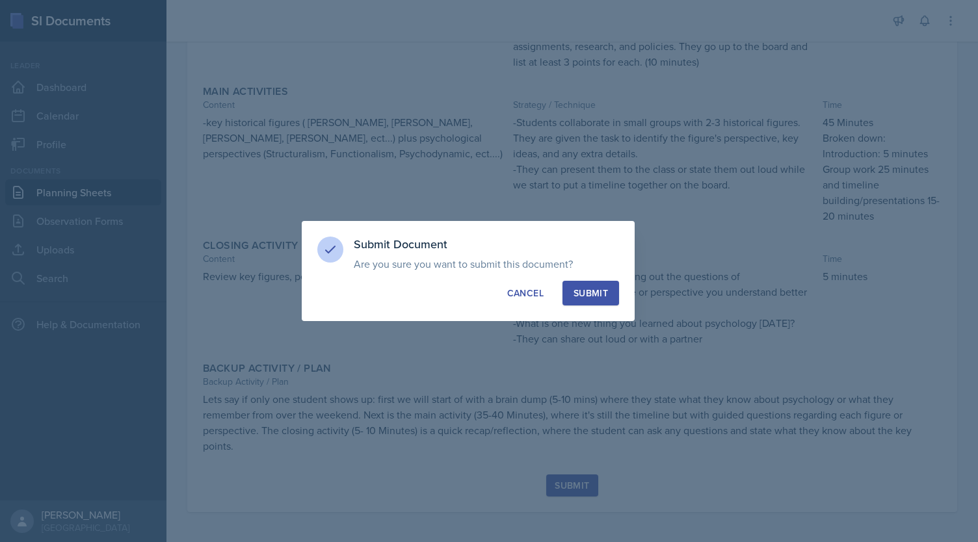
click at [590, 291] on div "Submit" at bounding box center [591, 293] width 34 height 13
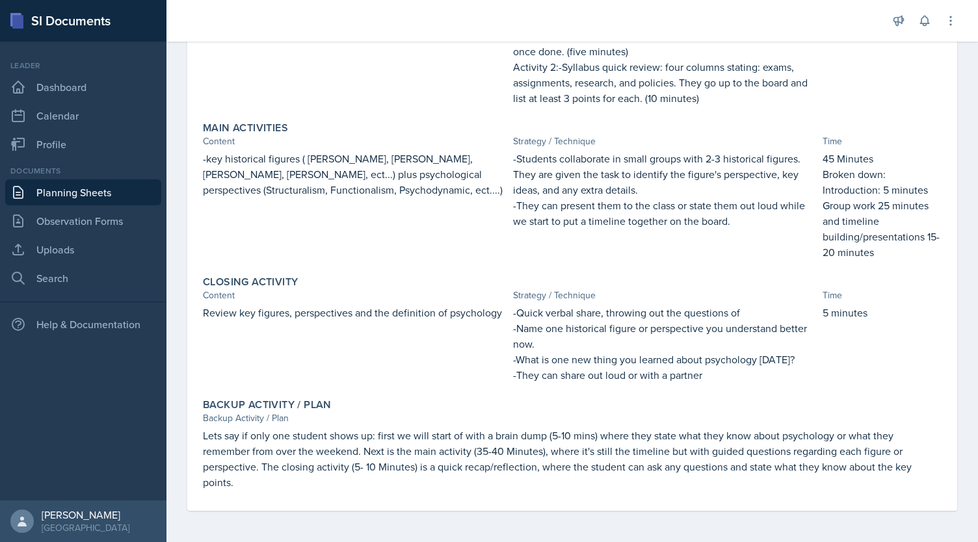
scroll to position [0, 0]
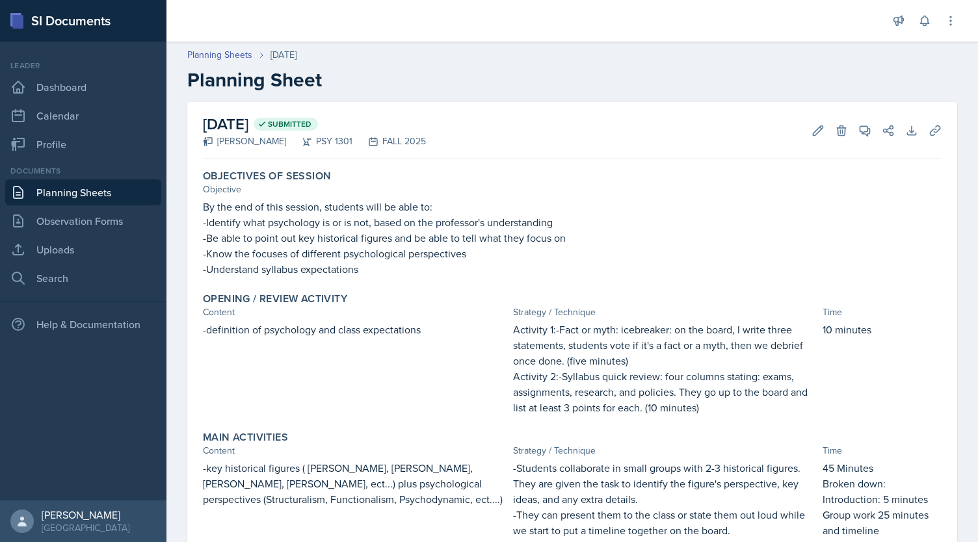
click at [113, 191] on link "Planning Sheets" at bounding box center [83, 192] width 156 height 26
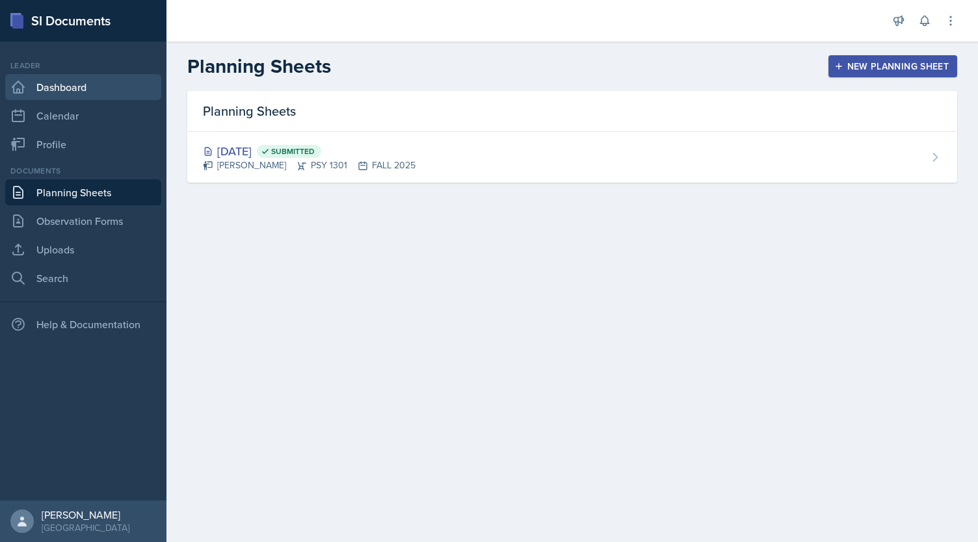
click at [104, 83] on link "Dashboard" at bounding box center [83, 87] width 156 height 26
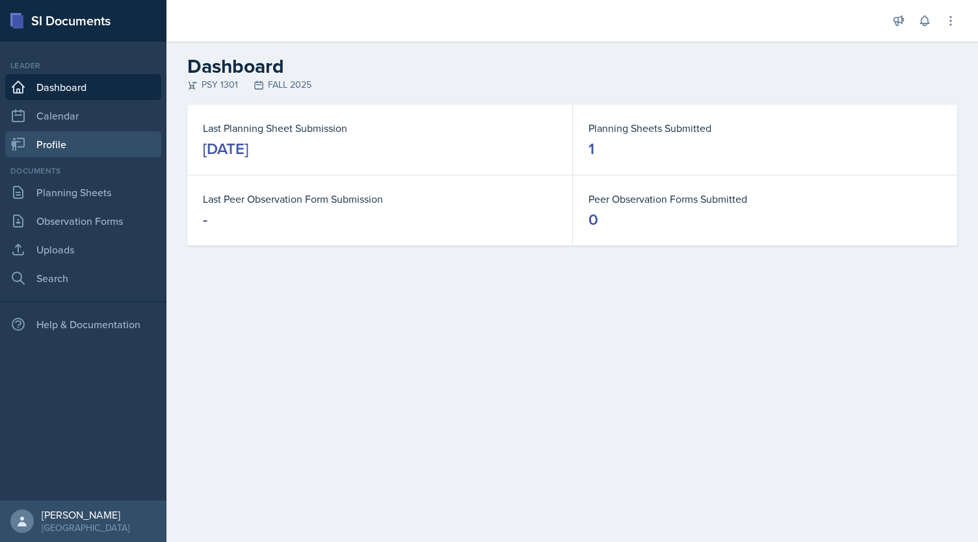
click at [73, 144] on link "Profile" at bounding box center [83, 144] width 156 height 26
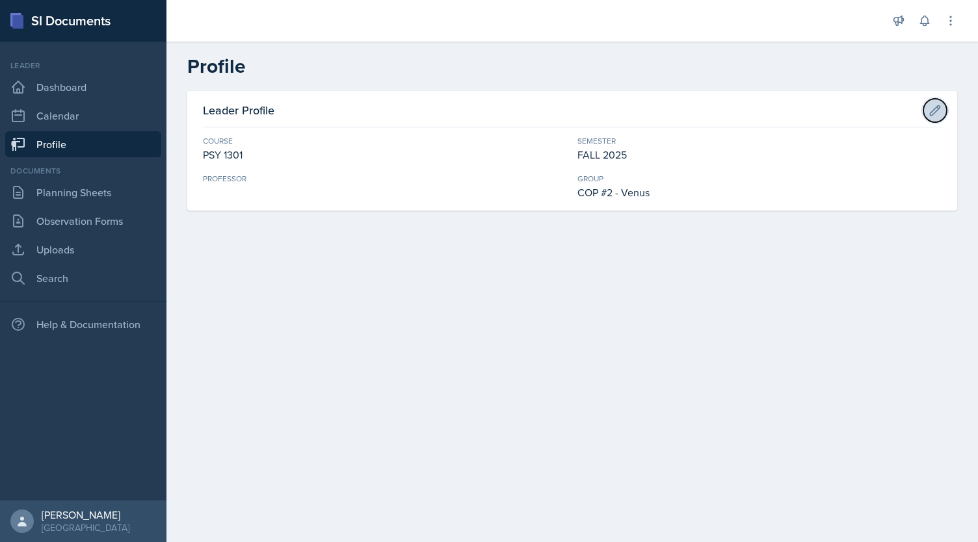
click at [939, 110] on icon at bounding box center [935, 110] width 13 height 13
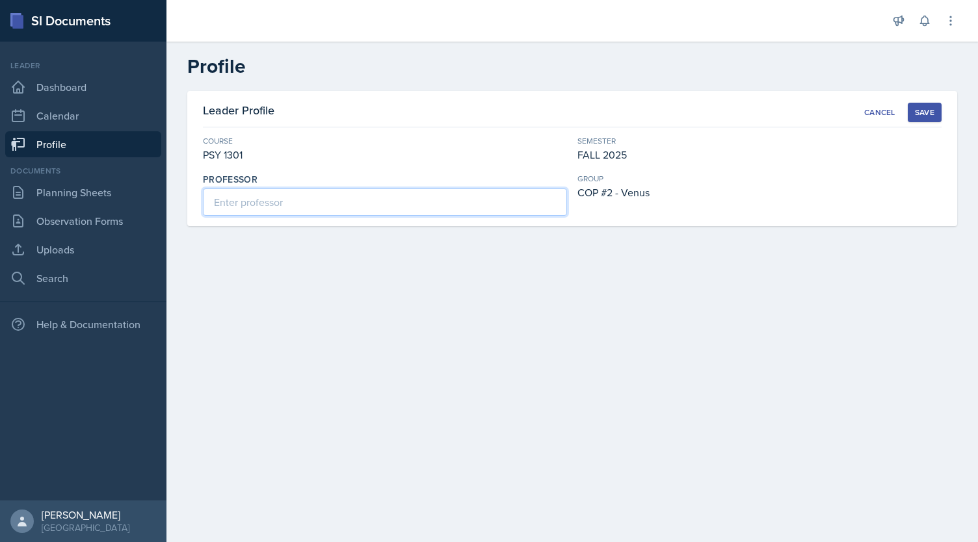
click at [455, 204] on input at bounding box center [385, 202] width 364 height 27
type input "Travis Crone"
click at [925, 111] on div "Save" at bounding box center [925, 112] width 20 height 10
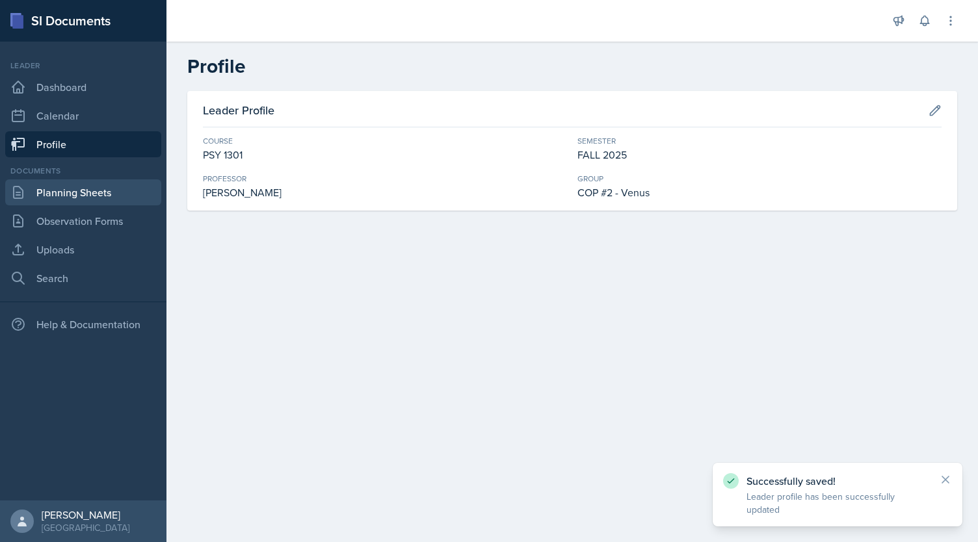
click at [108, 192] on link "Planning Sheets" at bounding box center [83, 192] width 156 height 26
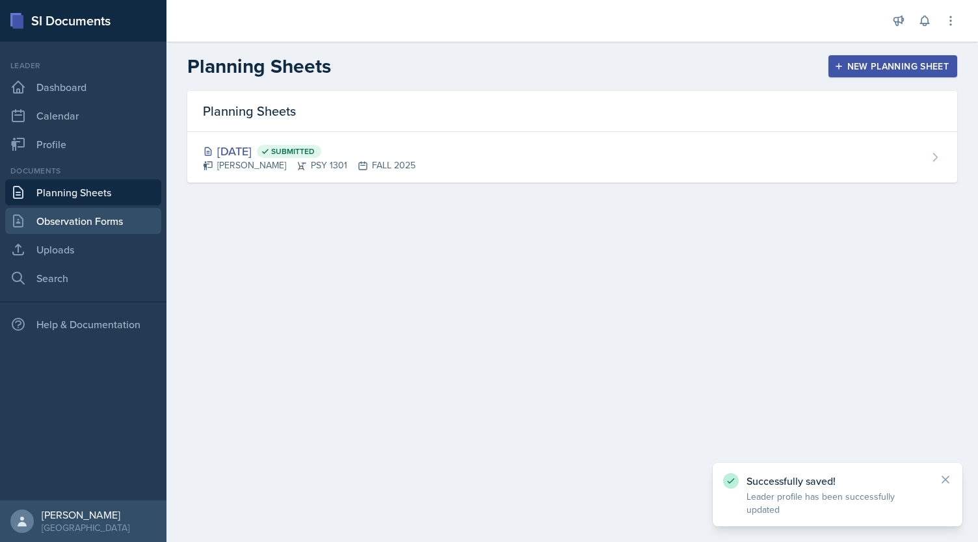
click at [112, 222] on link "Observation Forms" at bounding box center [83, 221] width 156 height 26
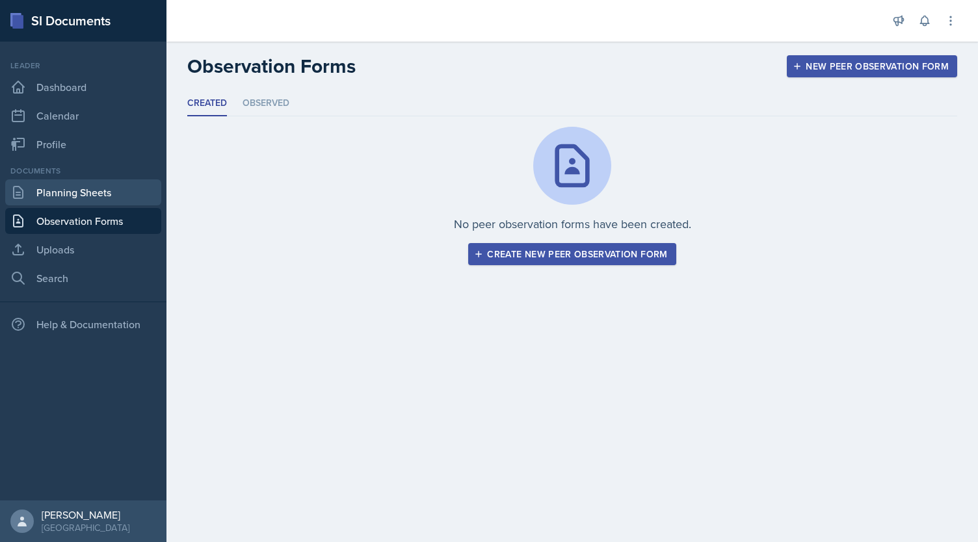
click at [71, 190] on link "Planning Sheets" at bounding box center [83, 192] width 156 height 26
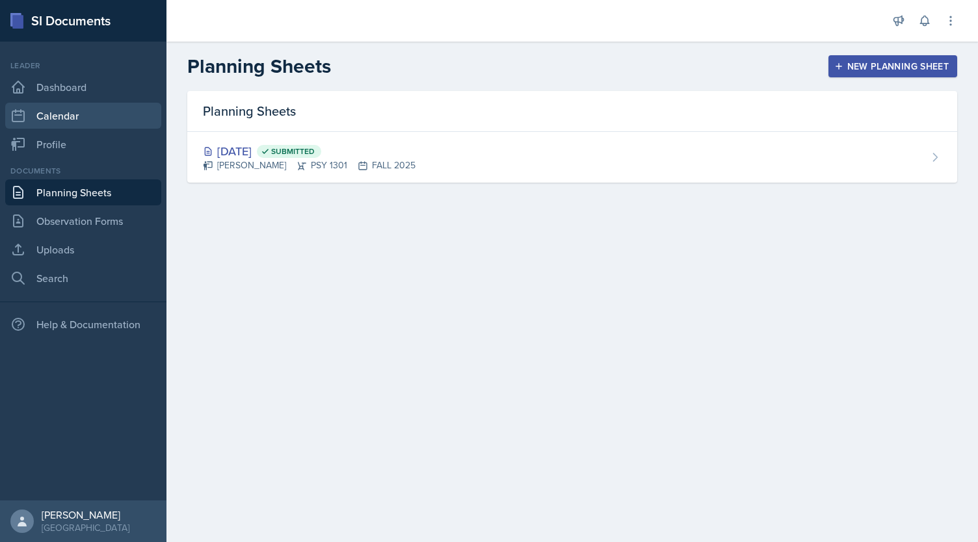
click at [73, 118] on link "Calendar" at bounding box center [83, 116] width 156 height 26
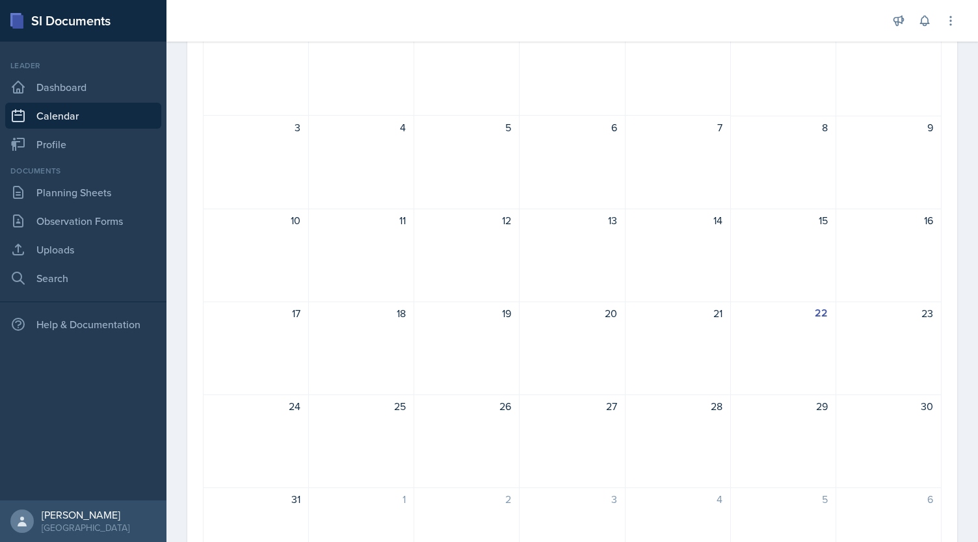
scroll to position [148, 0]
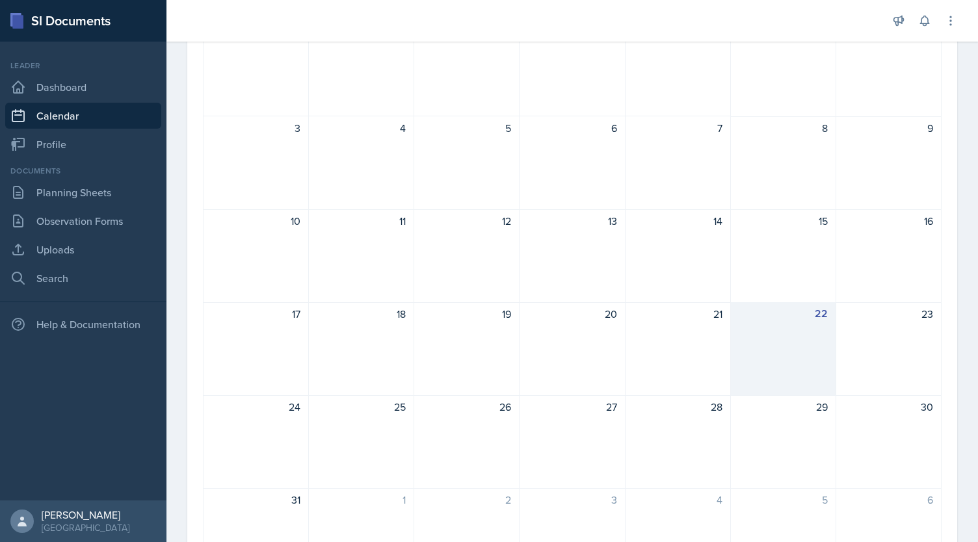
click at [803, 339] on div "22" at bounding box center [783, 349] width 105 height 94
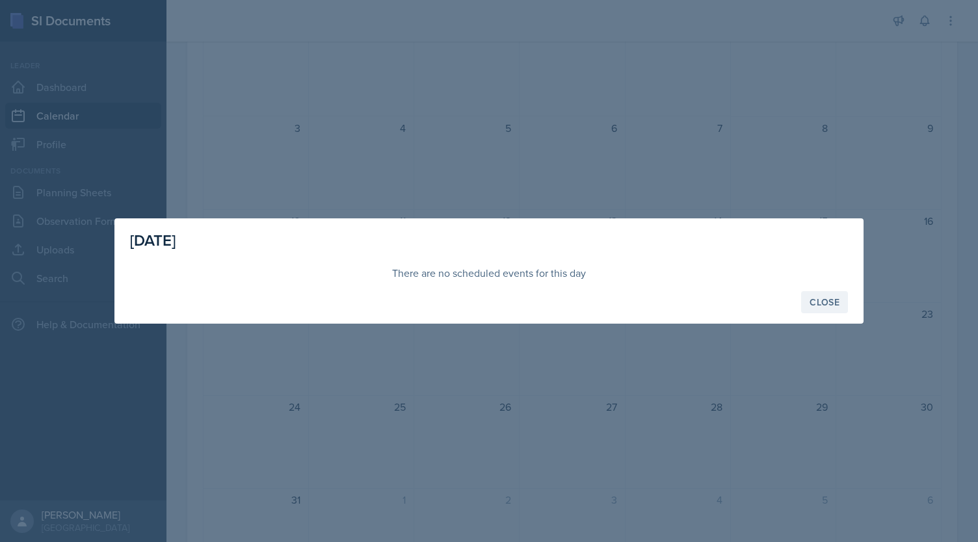
click at [835, 304] on div "Close" at bounding box center [825, 302] width 30 height 10
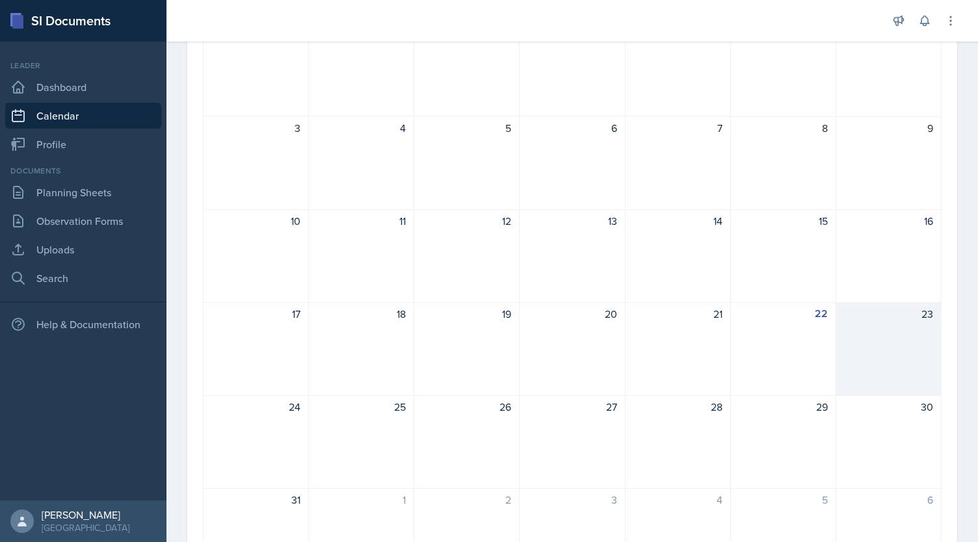
click at [875, 319] on div "23" at bounding box center [888, 314] width 89 height 16
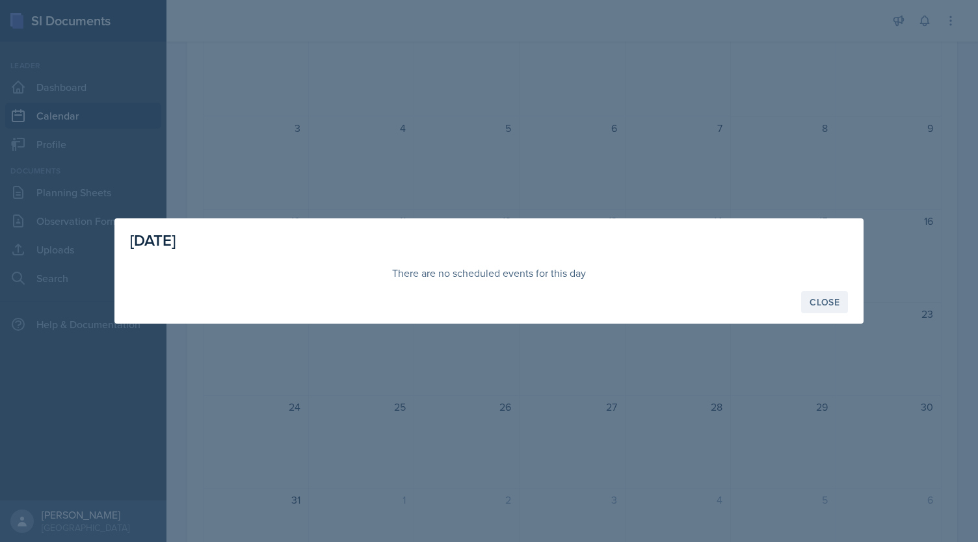
click at [825, 304] on div "Close" at bounding box center [825, 302] width 30 height 10
